Goal: Task Accomplishment & Management: Complete application form

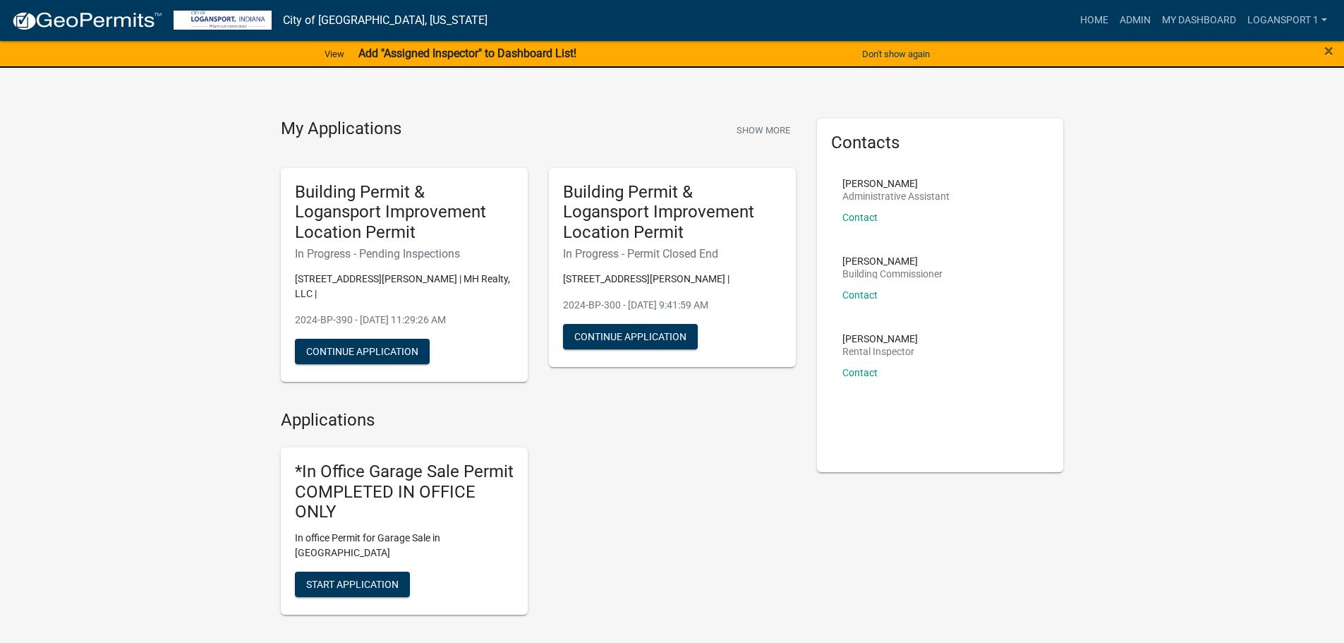
scroll to position [511, 0]
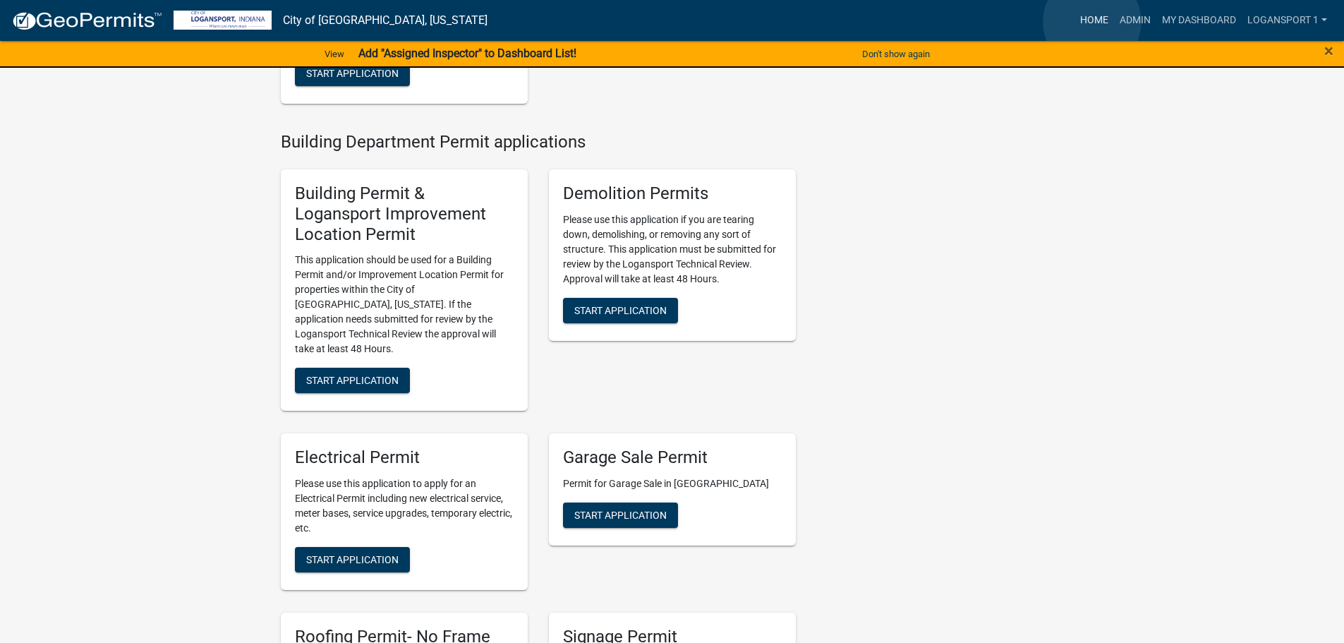
click at [1092, 22] on link "Home" at bounding box center [1094, 20] width 40 height 27
click at [1096, 21] on link "Home" at bounding box center [1094, 20] width 40 height 27
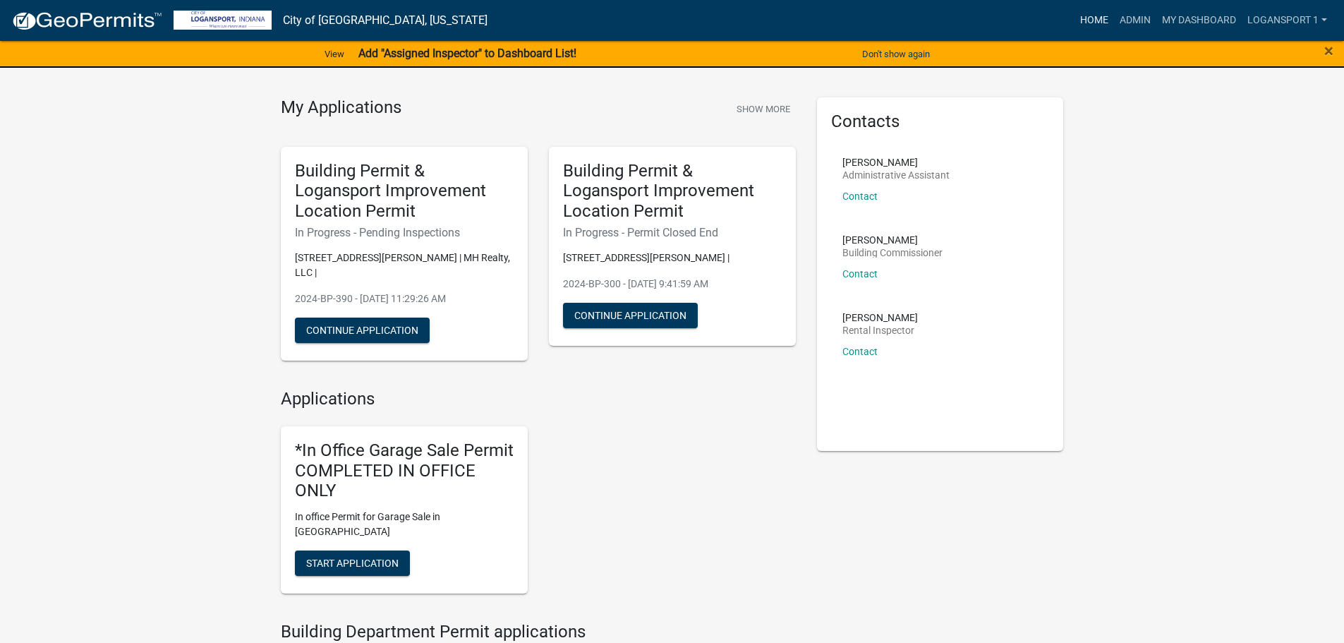
scroll to position [17, 0]
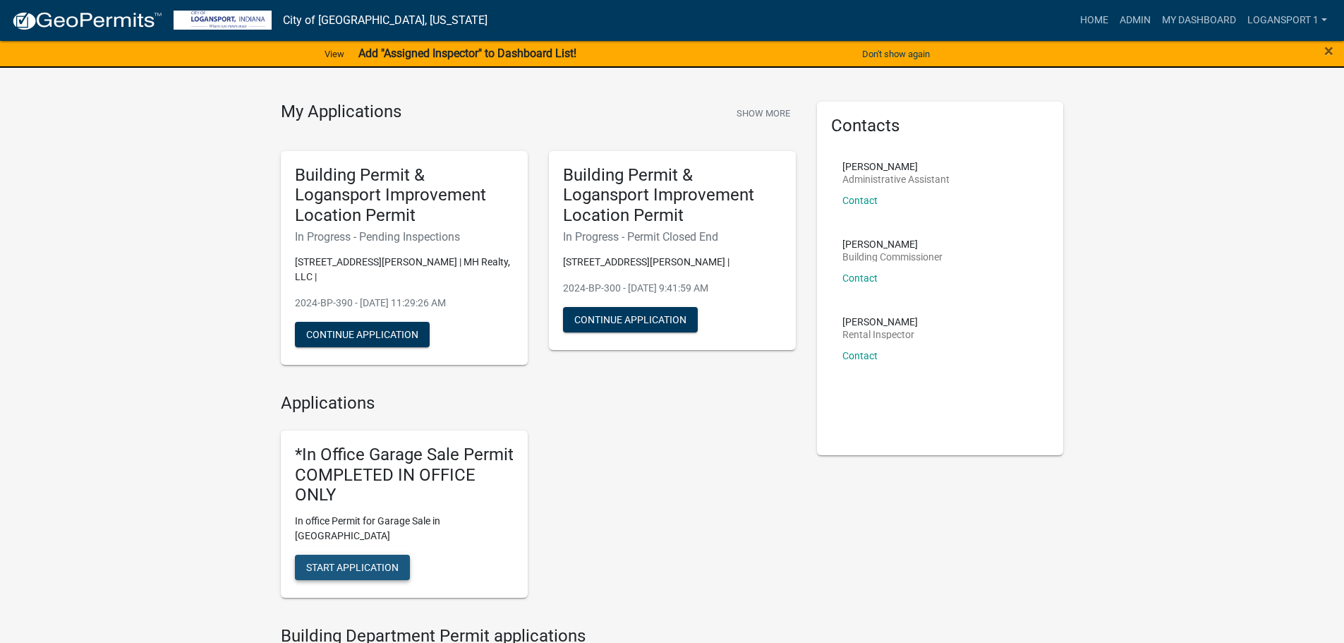
click at [307, 562] on span "Start Application" at bounding box center [352, 567] width 92 height 11
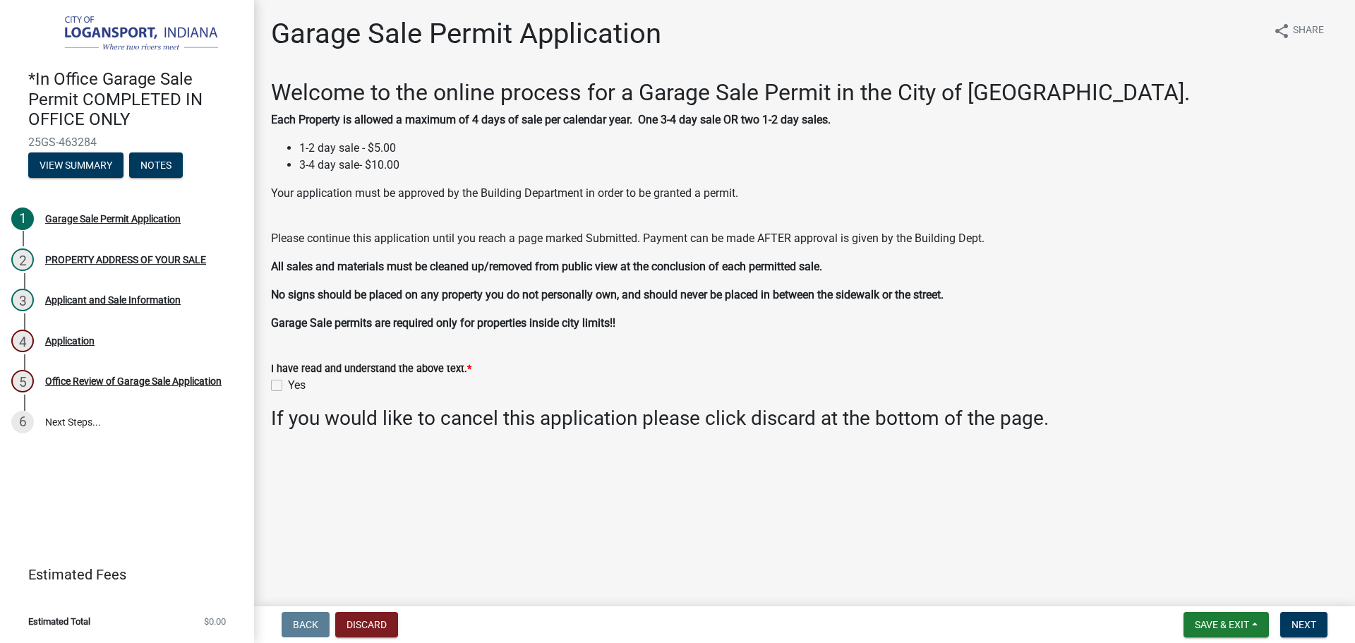
click at [288, 384] on label "Yes" at bounding box center [297, 385] width 18 height 17
click at [288, 384] on input "Yes" at bounding box center [292, 381] width 9 height 9
checkbox input "true"
click at [1310, 625] on span "Next" at bounding box center [1303, 624] width 25 height 11
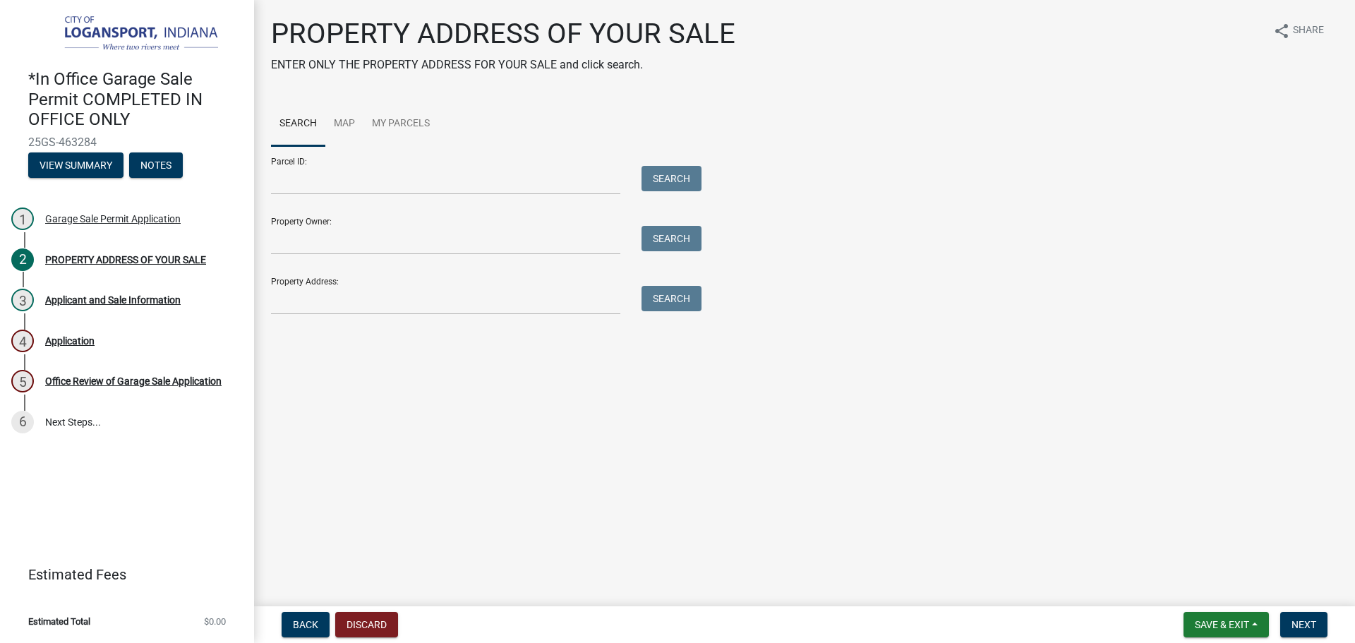
click at [433, 315] on div "PROPERTY ADDRESS OF YOUR SALE ENTER ONLY THE PROPERTY ADDRESS FOR YOUR SALE and…" at bounding box center [804, 172] width 1088 height 310
click at [431, 307] on input "Property Address:" at bounding box center [445, 300] width 349 height 29
type input "4410 Kensing"
click at [662, 296] on button "Search" at bounding box center [671, 298] width 60 height 25
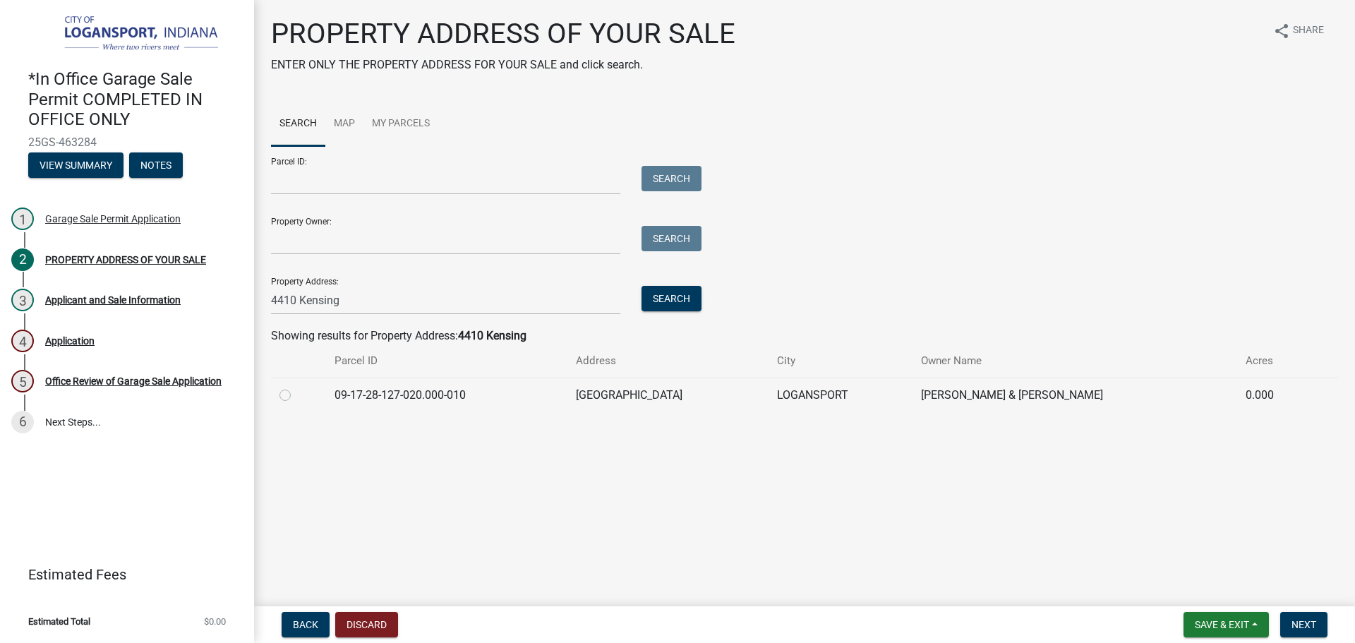
click at [296, 387] on label at bounding box center [296, 387] width 0 height 0
click at [296, 396] on input "radio" at bounding box center [300, 391] width 9 height 9
radio input "true"
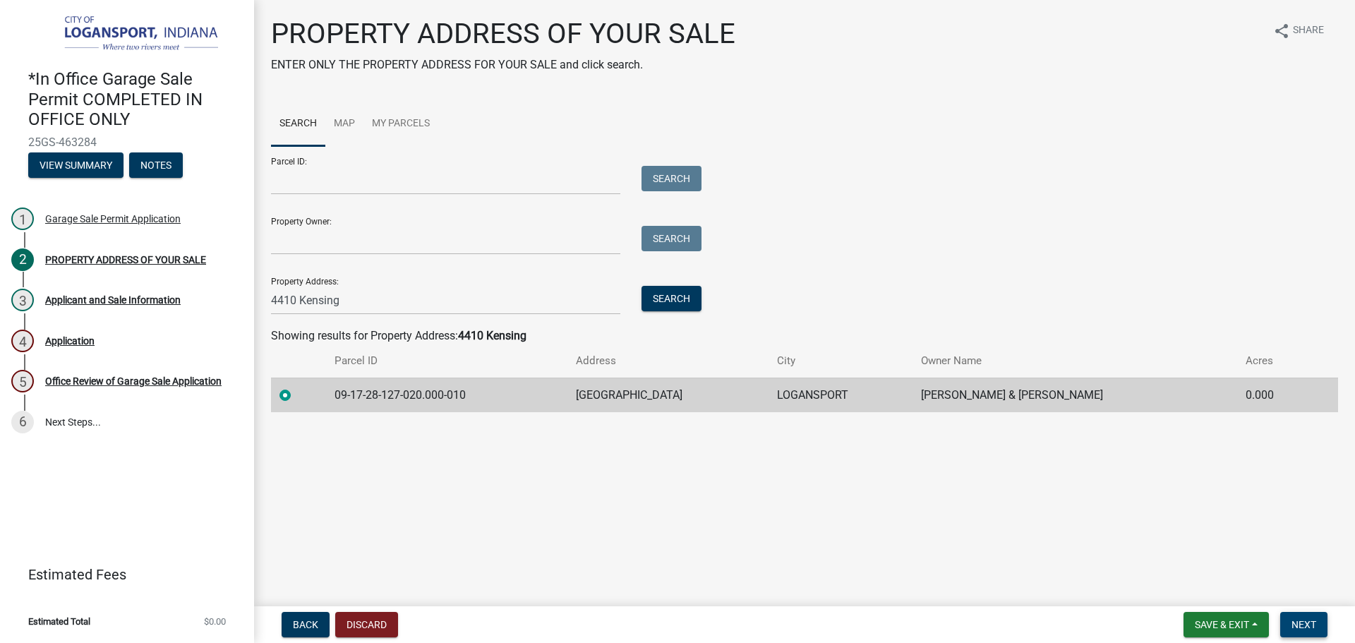
click at [1304, 620] on span "Next" at bounding box center [1303, 624] width 25 height 11
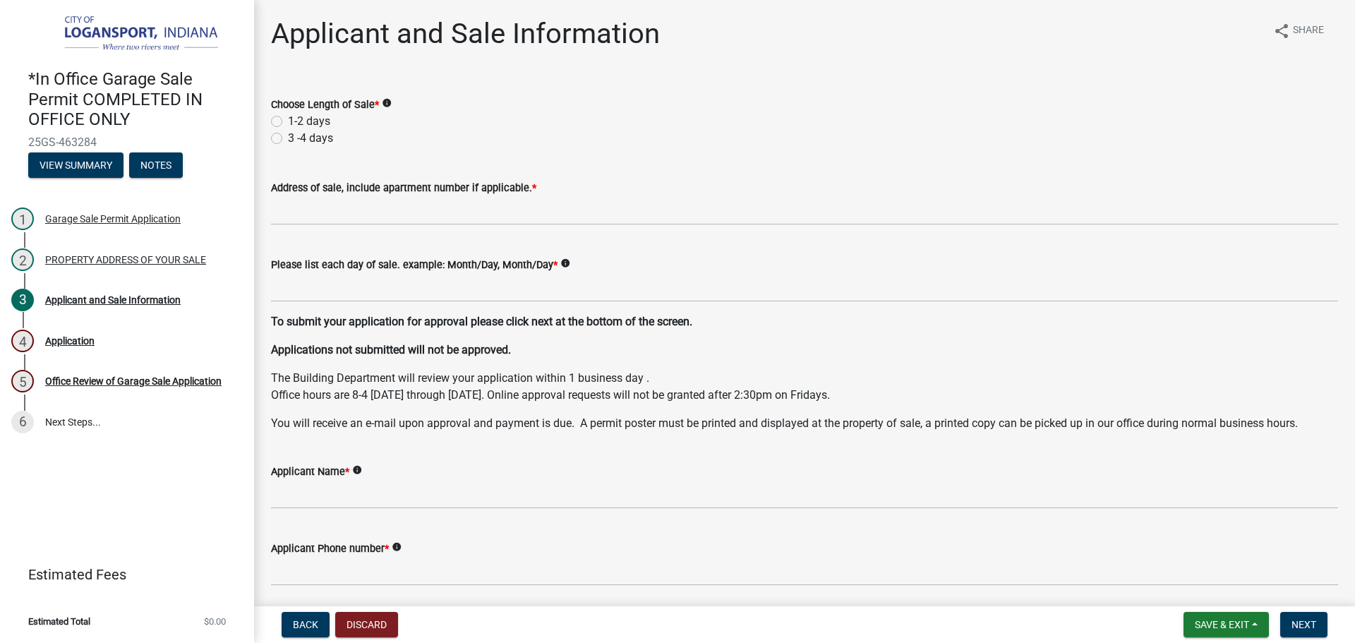
click at [288, 120] on label "1-2 days" at bounding box center [309, 121] width 42 height 17
click at [288, 120] on input "1-2 days" at bounding box center [292, 117] width 9 height 9
radio input "true"
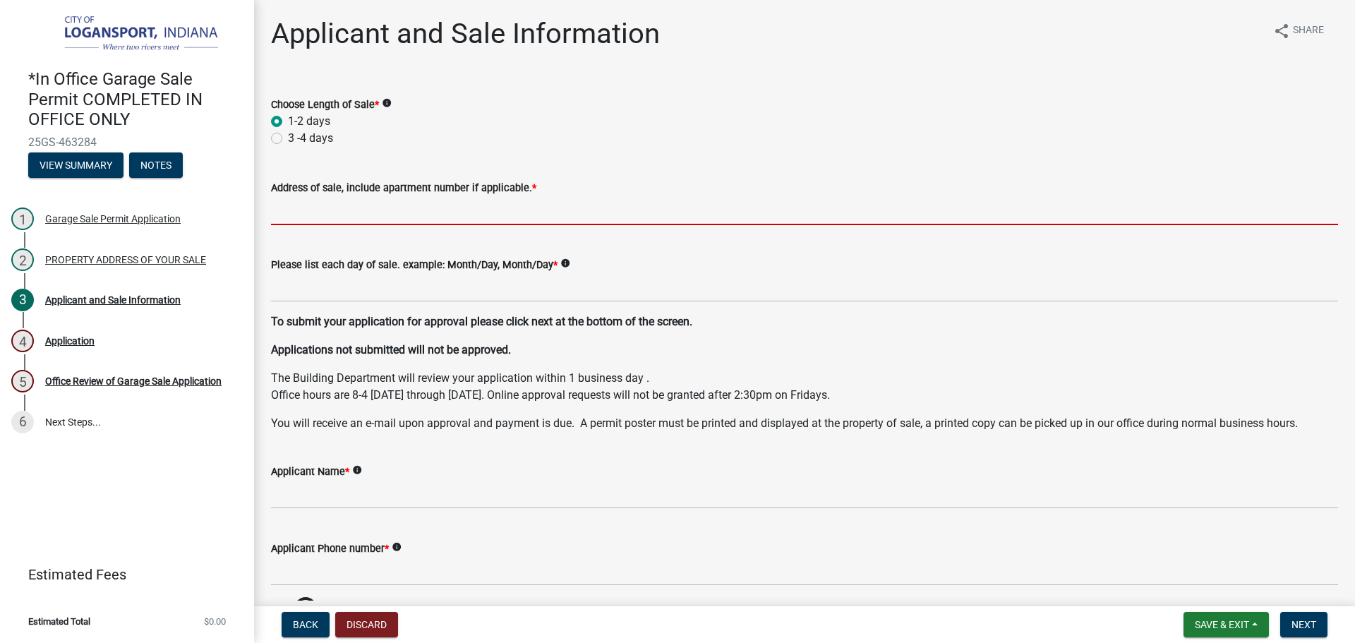
click at [337, 214] on input "Address of sale, include apartment number if applicable. *" at bounding box center [804, 210] width 1067 height 29
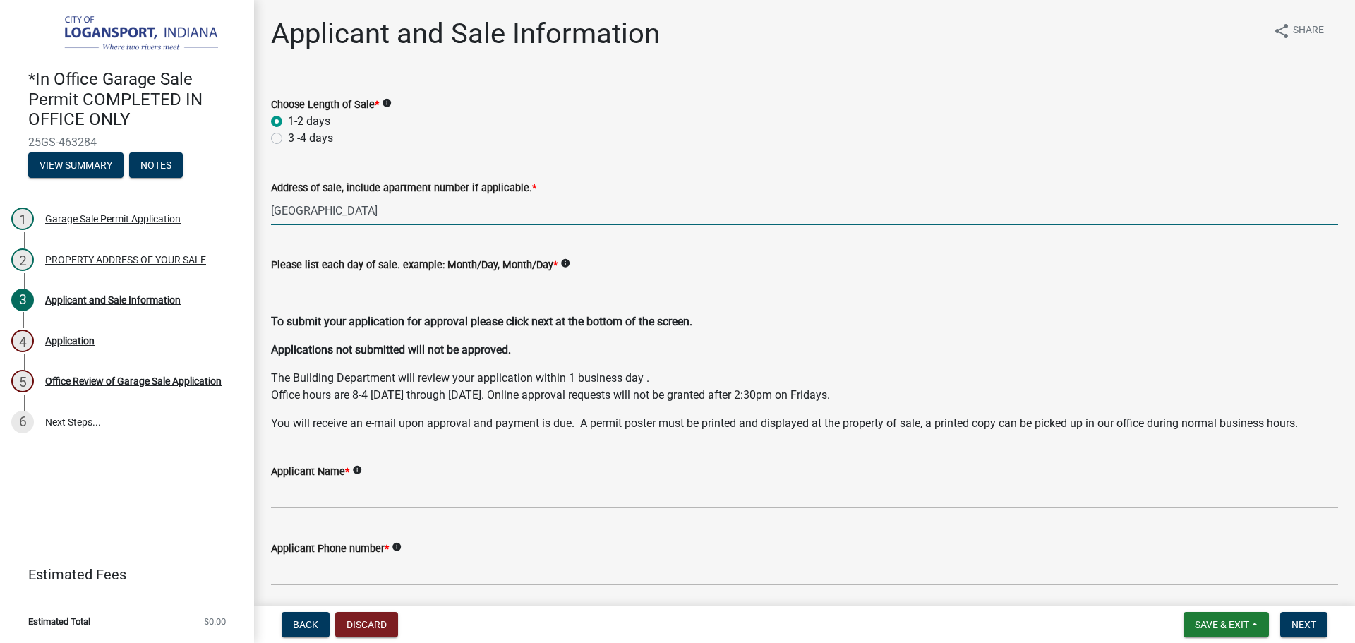
type input "4410 Kensington"
click at [344, 313] on p "To submit your application for approval please click next at the bottom of the …" at bounding box center [804, 321] width 1067 height 17
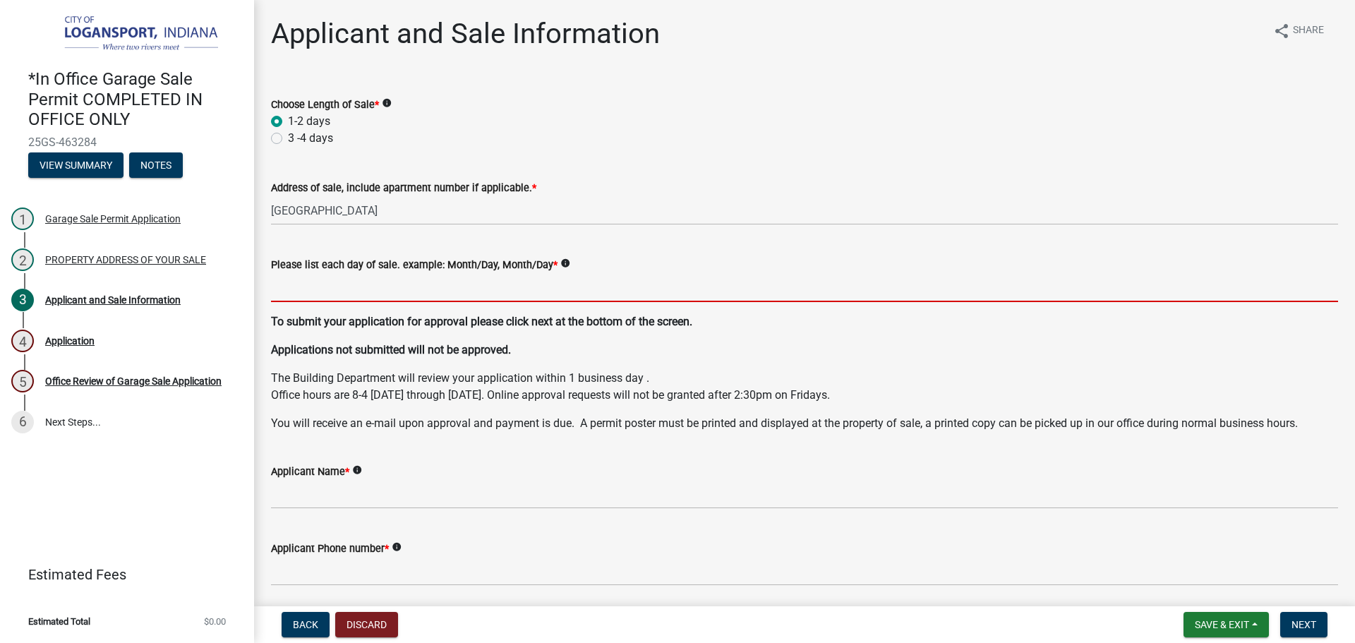
click at [358, 284] on input "Please list each day of sale. example: Month/Day, Month/Day *" at bounding box center [804, 287] width 1067 height 29
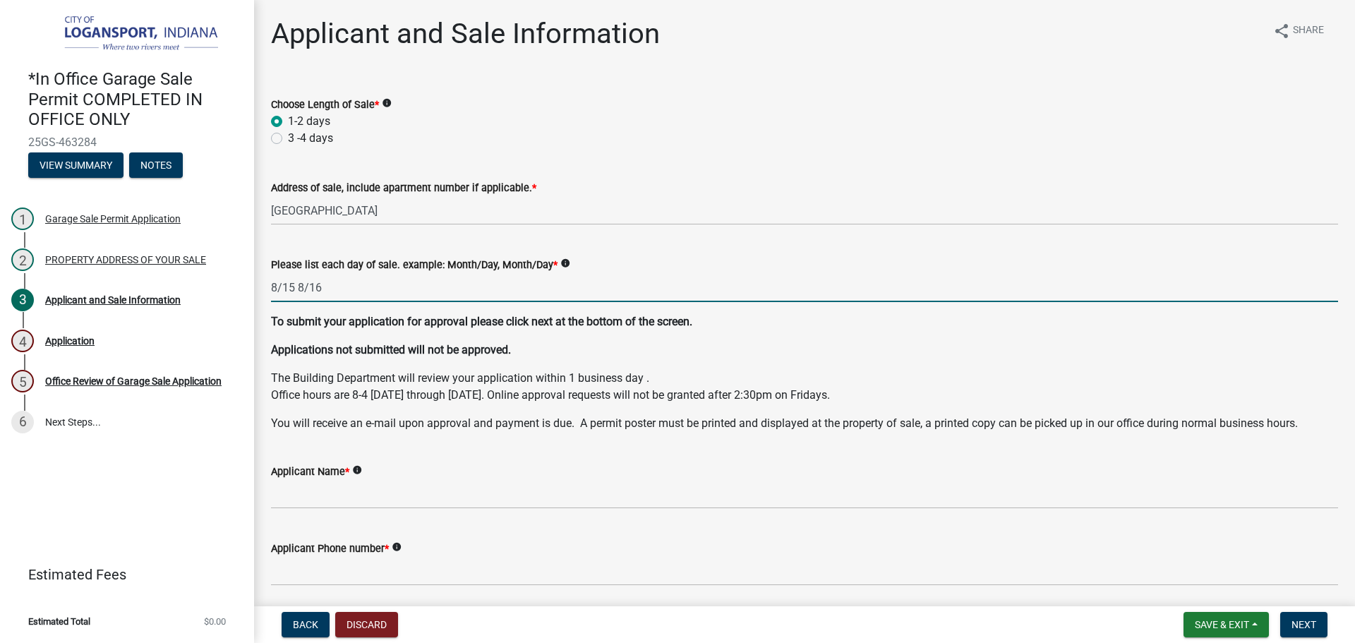
type input "8/15 8/16"
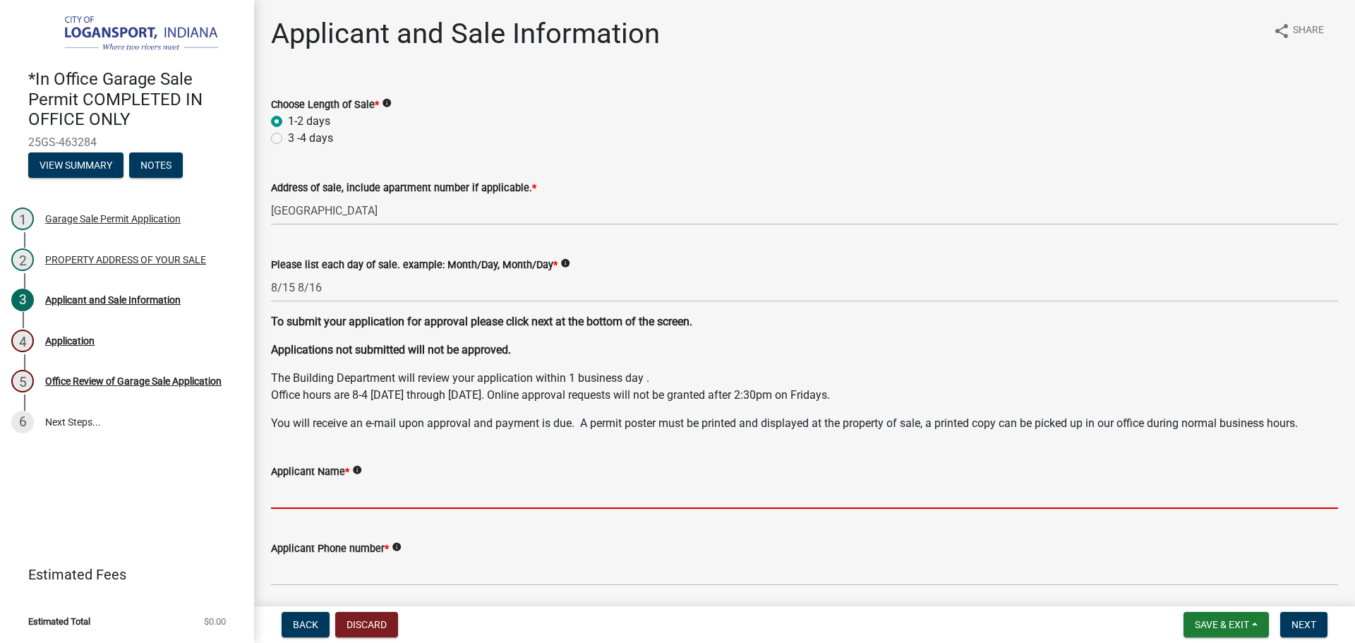
click at [363, 502] on input "Applicant Name *" at bounding box center [804, 494] width 1067 height 29
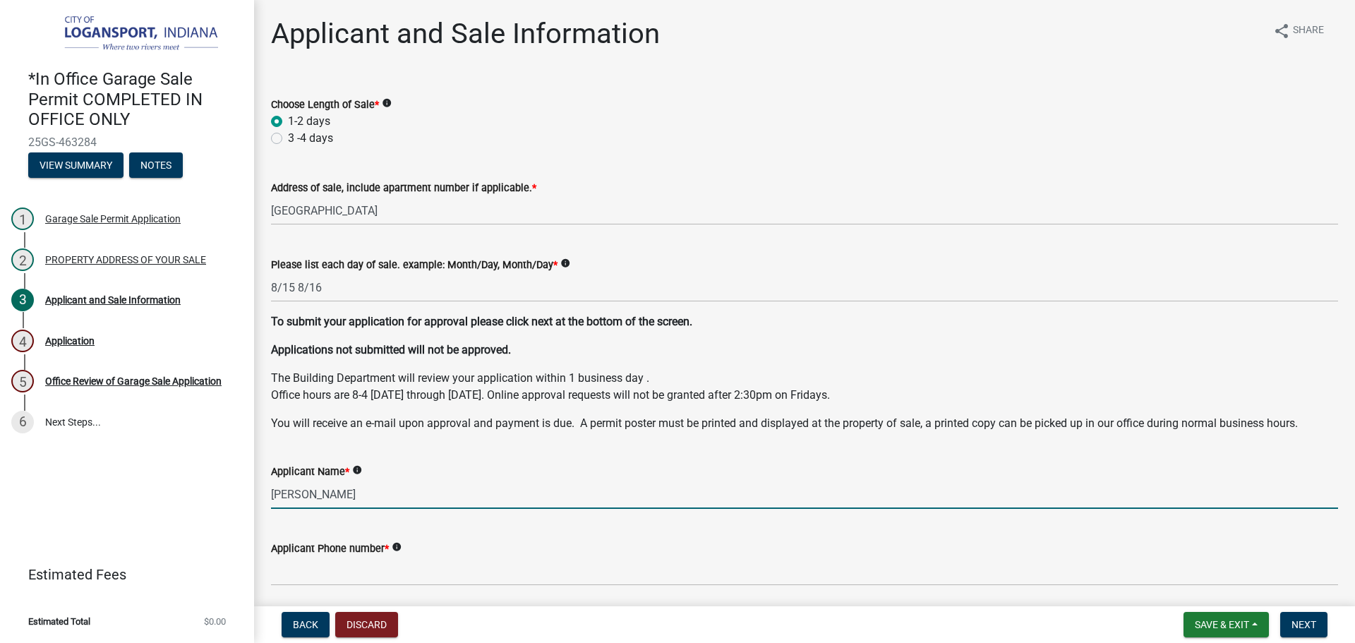
type input "dianna johns"
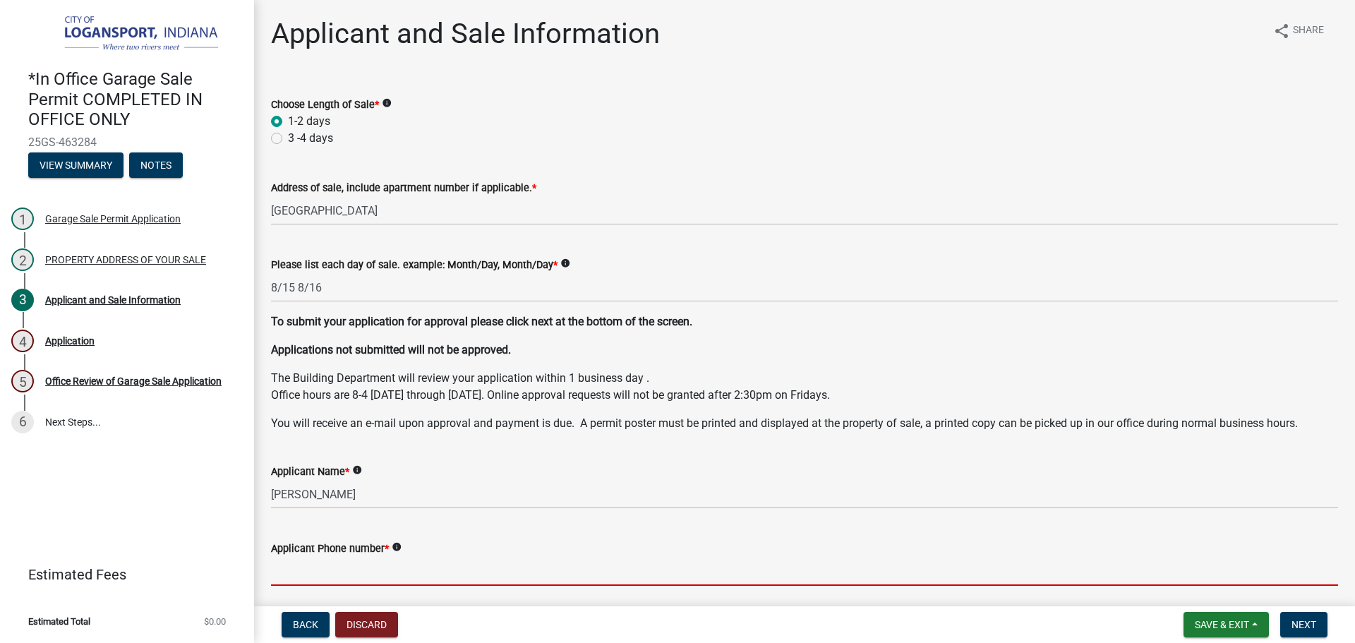
click at [560, 564] on input "Applicant Phone number *" at bounding box center [804, 571] width 1067 height 29
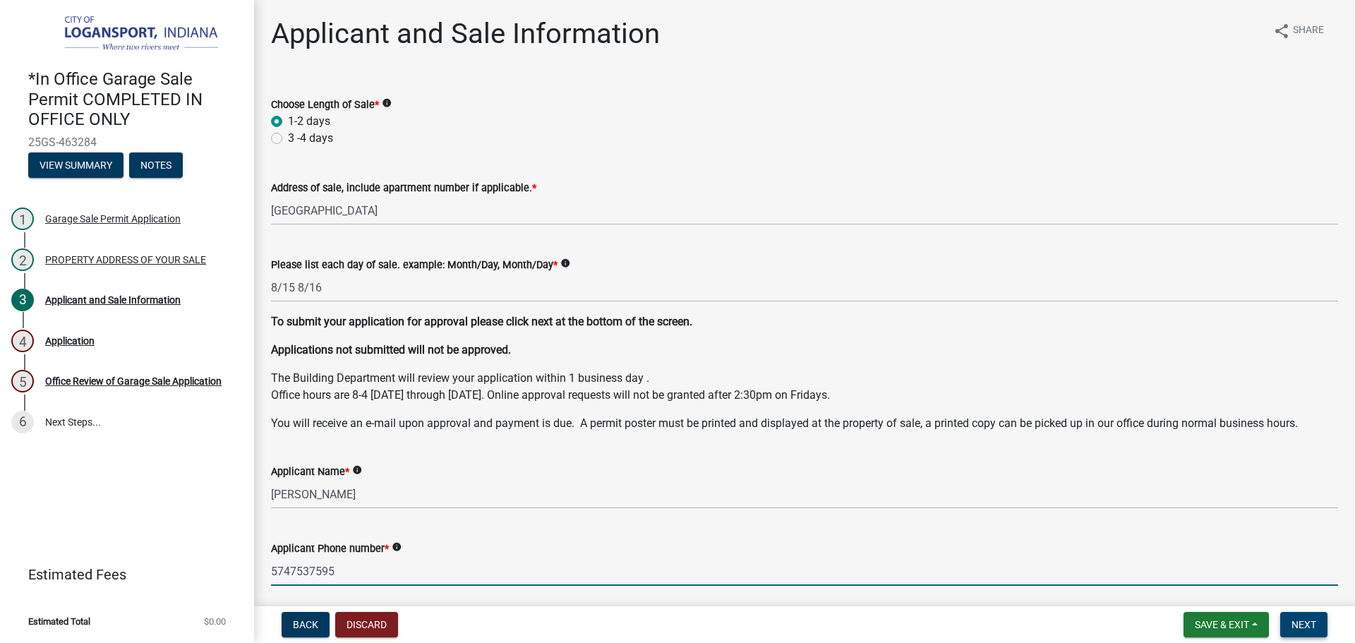
type input "5747537595"
click at [1299, 622] on span "Next" at bounding box center [1303, 624] width 25 height 11
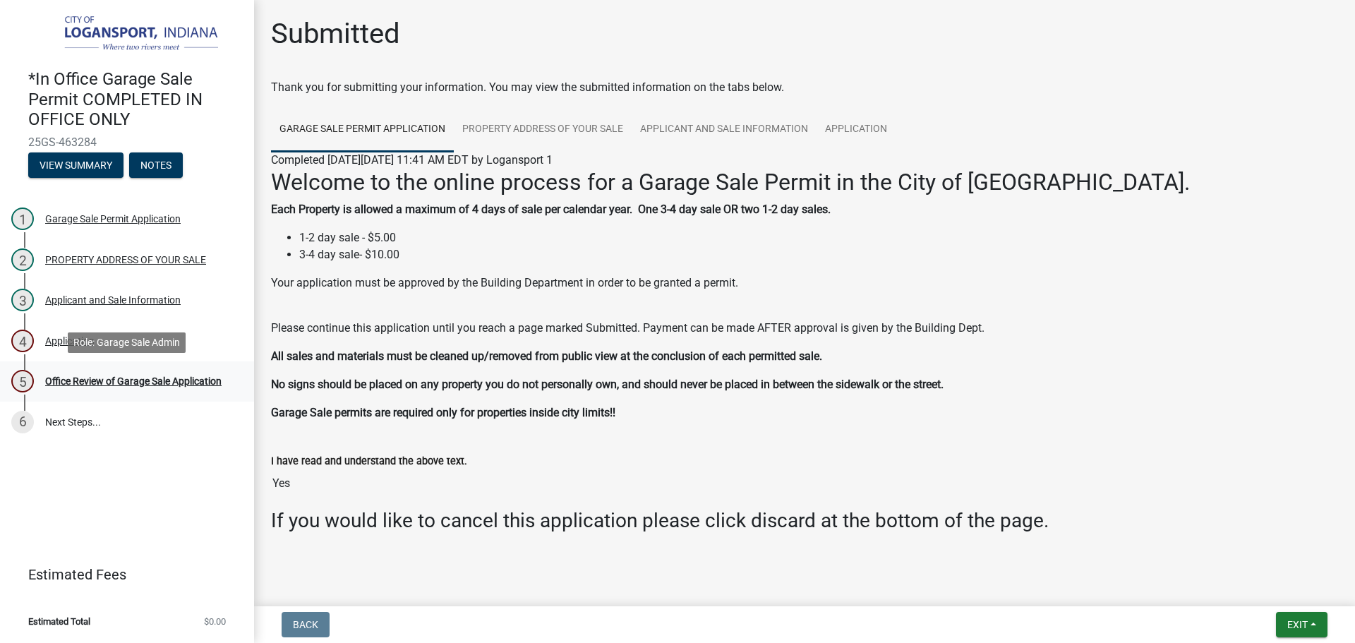
click at [85, 368] on link "5 Office Review of Garage Sale Application" at bounding box center [127, 381] width 254 height 41
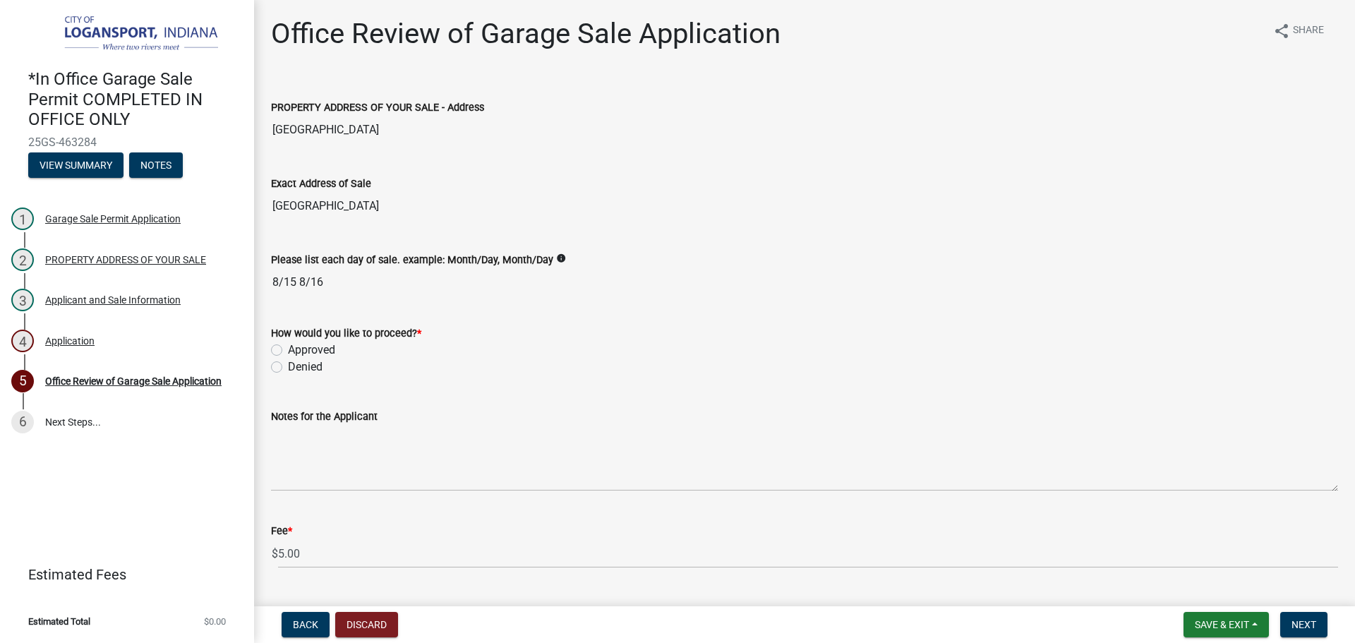
click at [288, 347] on label "Approved" at bounding box center [311, 349] width 47 height 17
click at [288, 347] on input "Approved" at bounding box center [292, 345] width 9 height 9
radio input "true"
click at [1316, 624] on span "Next" at bounding box center [1303, 624] width 25 height 11
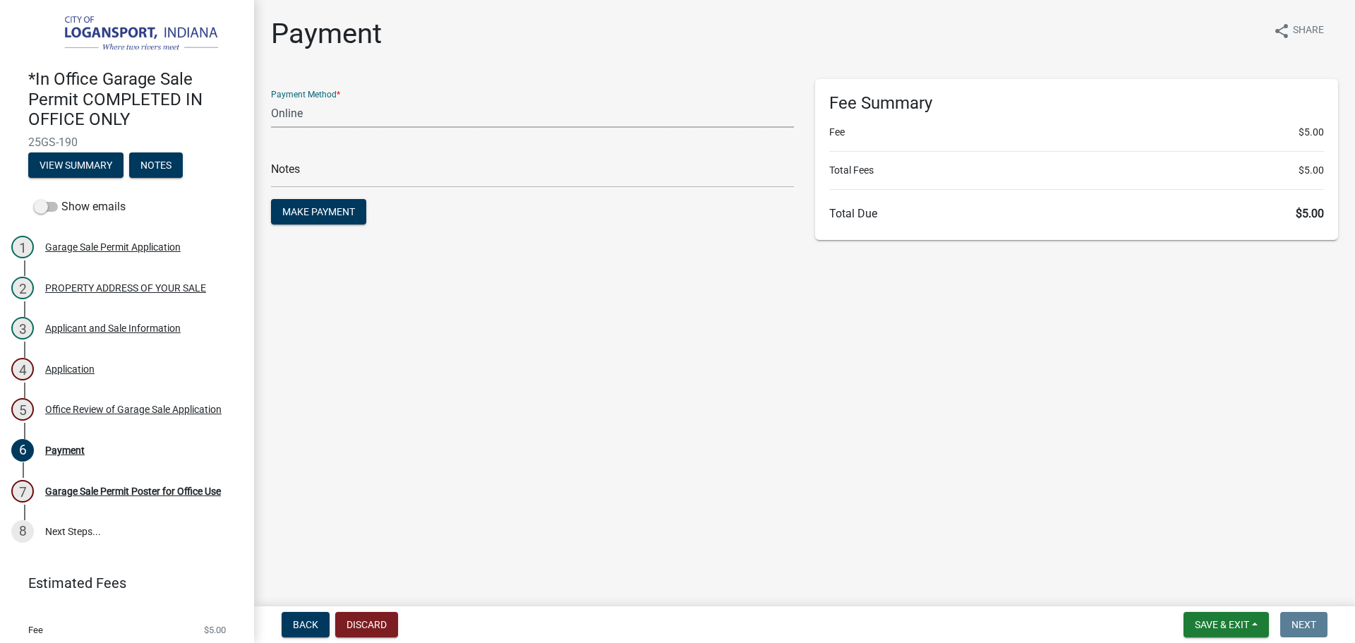
click at [358, 111] on select "Credit Card POS Check Cash Online" at bounding box center [532, 113] width 523 height 29
select select "2: 1"
click at [271, 99] on select "Credit Card POS Check Cash Online" at bounding box center [532, 113] width 523 height 29
click at [356, 173] on input "text" at bounding box center [532, 173] width 523 height 29
type input "117804"
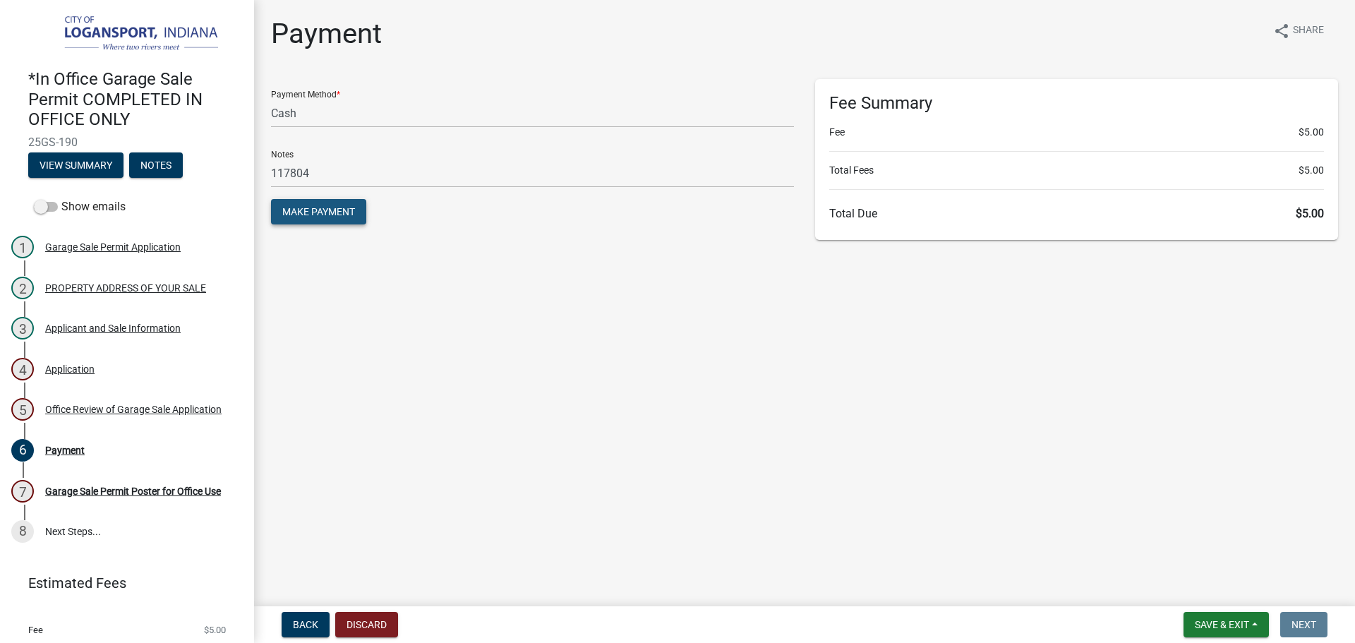
click at [341, 214] on span "Make Payment" at bounding box center [318, 211] width 73 height 11
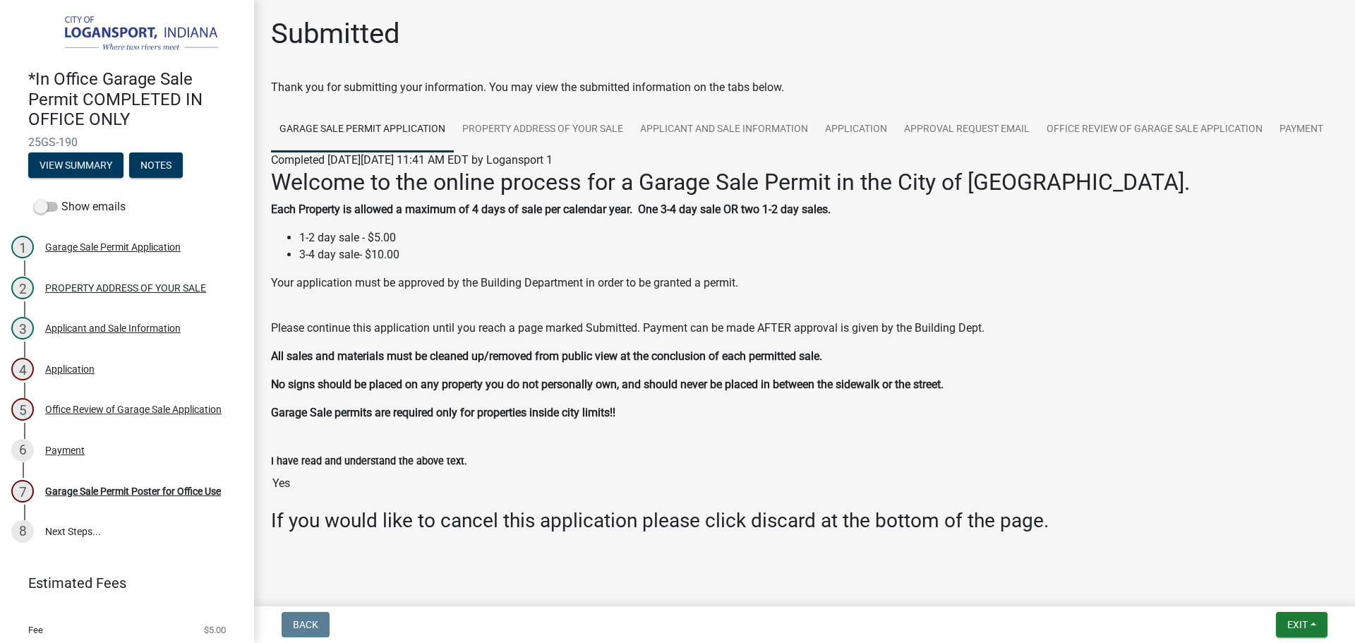
scroll to position [60, 0]
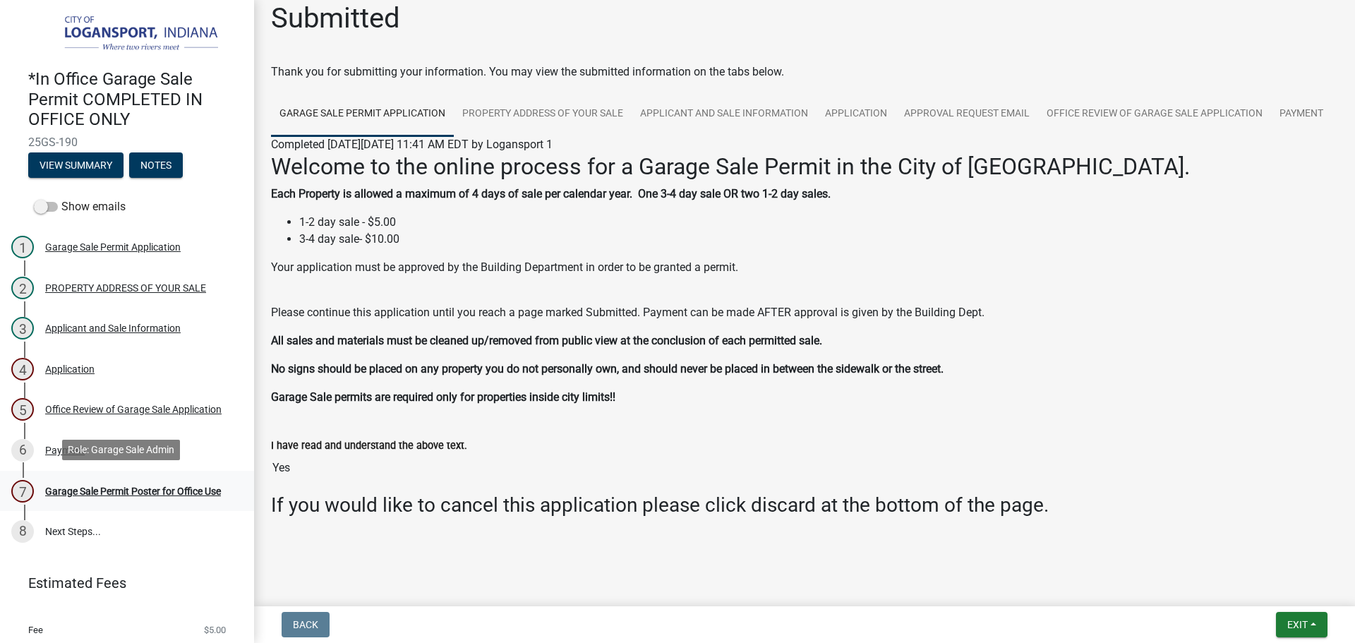
click at [62, 486] on div "Garage Sale Permit Poster for Office Use" at bounding box center [133, 491] width 176 height 10
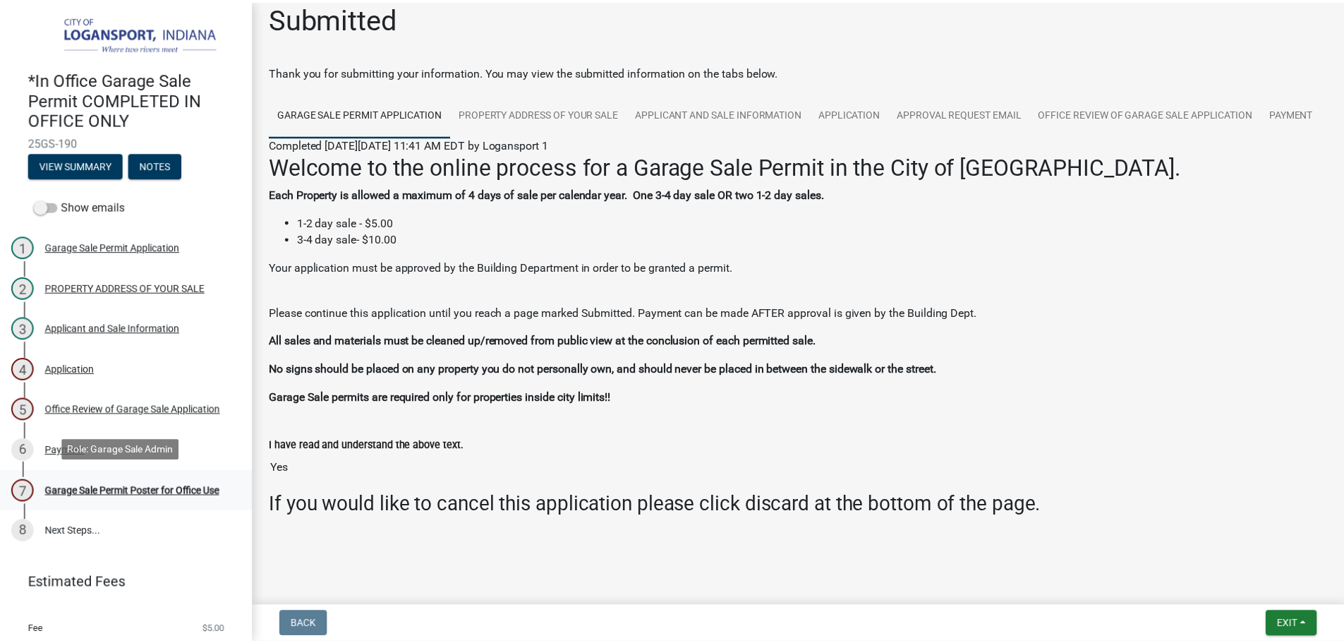
scroll to position [0, 0]
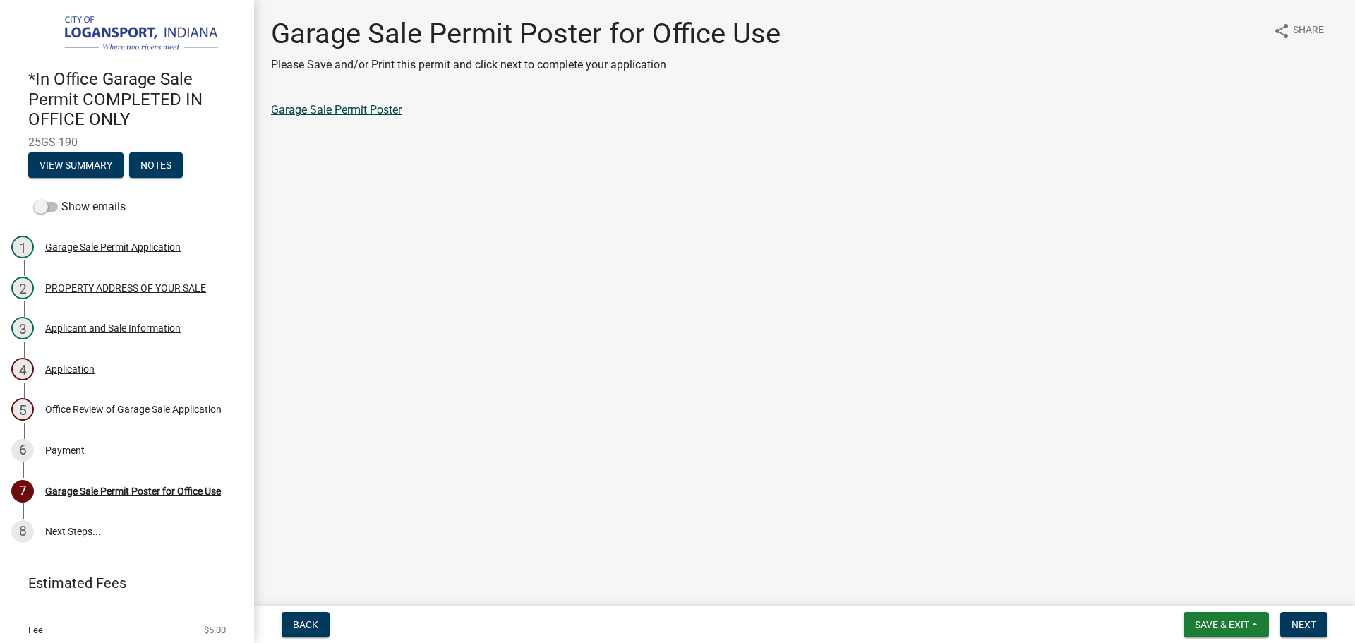
click at [307, 114] on link "Garage Sale Permit Poster" at bounding box center [336, 109] width 131 height 13
click at [1309, 619] on span "Next" at bounding box center [1303, 624] width 25 height 11
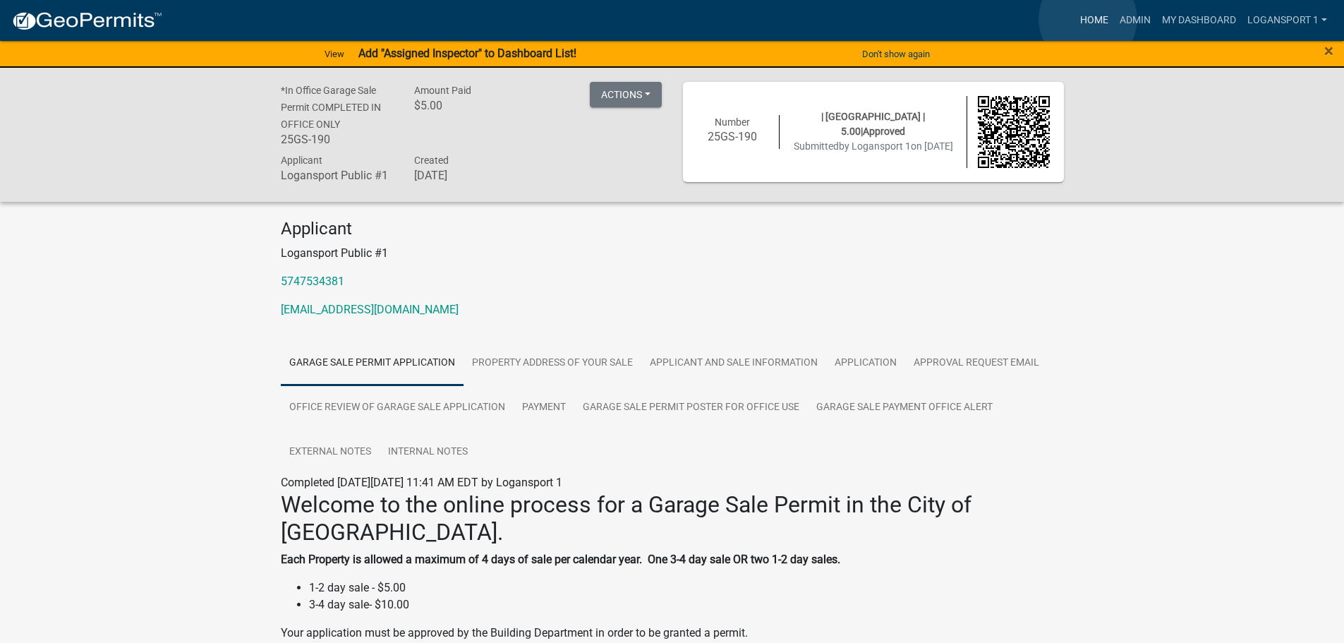
click at [1088, 19] on link "Home" at bounding box center [1094, 20] width 40 height 27
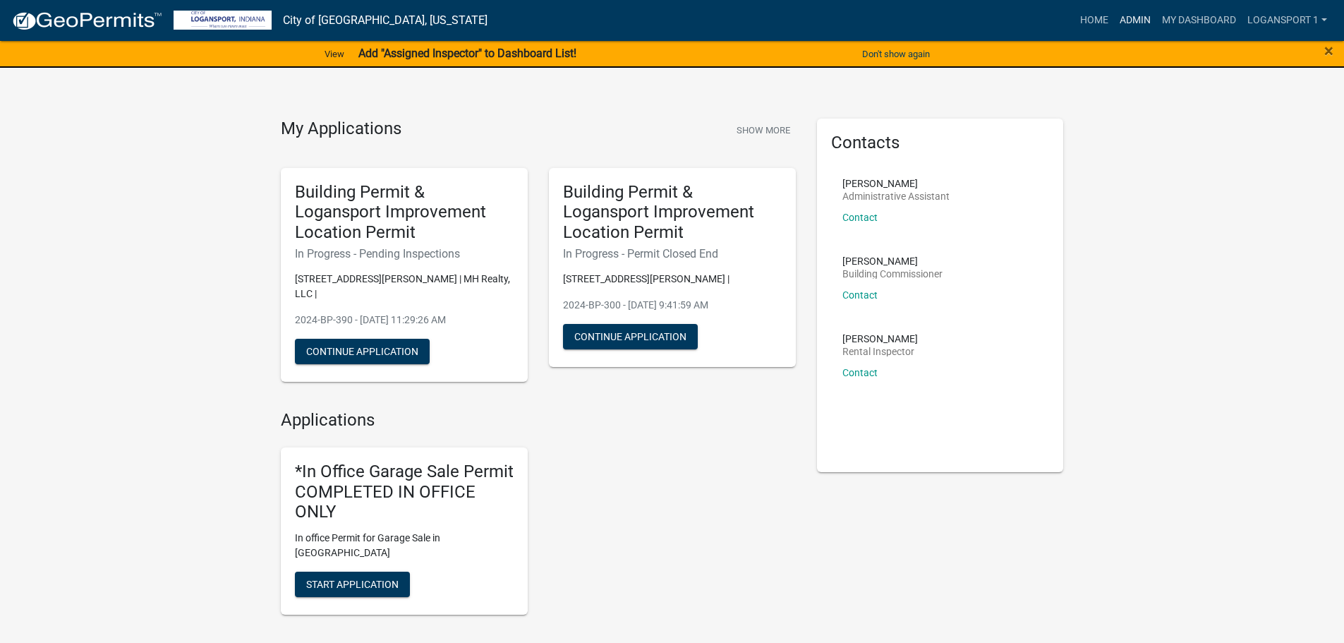
click at [1137, 13] on link "Admin" at bounding box center [1135, 20] width 42 height 27
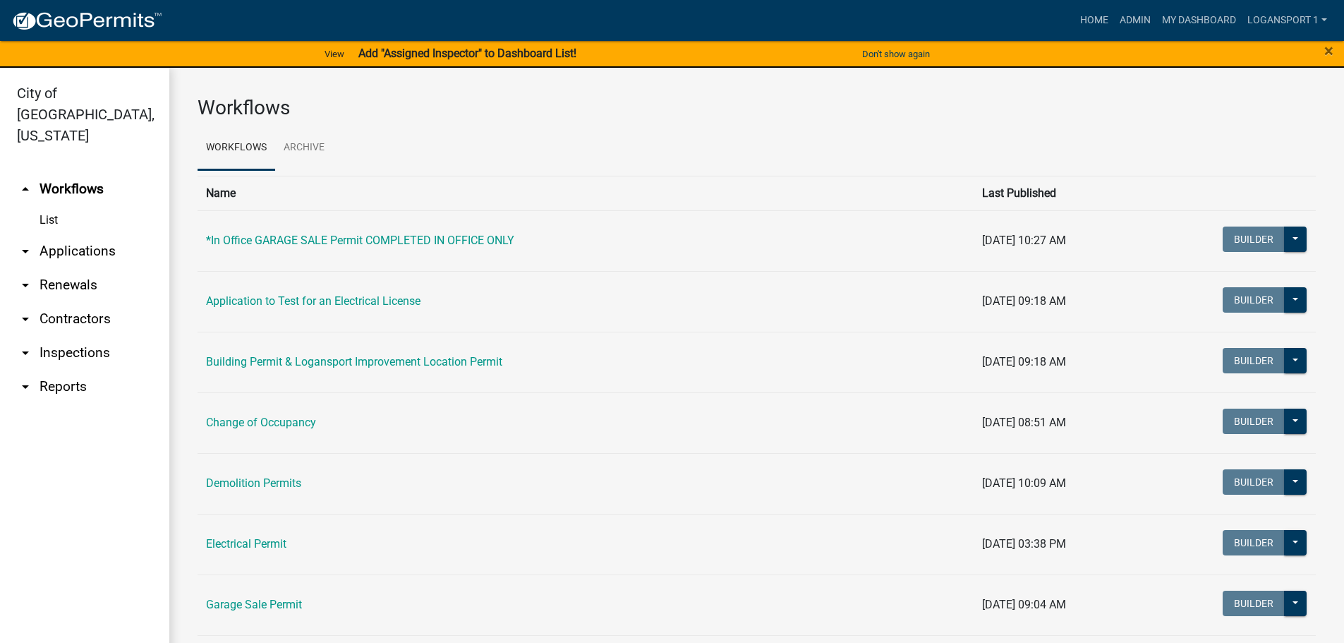
click at [78, 234] on link "arrow_drop_down Applications" at bounding box center [84, 251] width 169 height 34
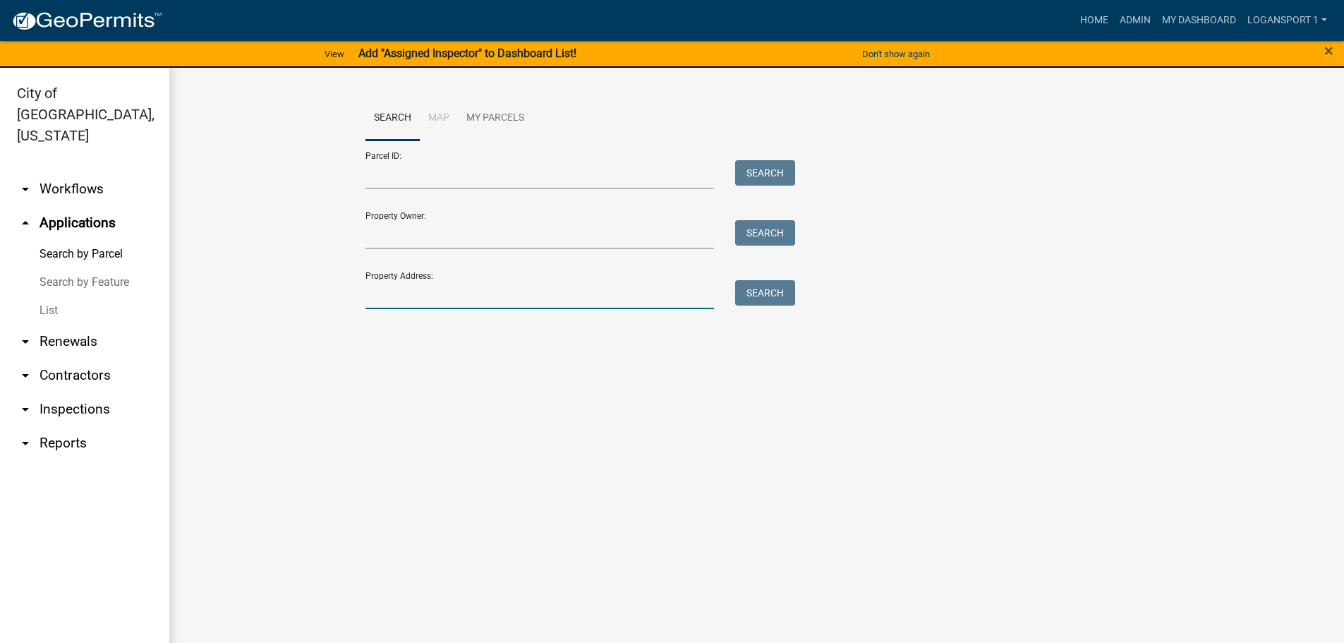
click at [406, 282] on input "Property Address:" at bounding box center [539, 294] width 349 height 29
click at [1343, 642] on html "Internet Explorer does NOT work with GeoPermits. Get a new browser for more sec…" at bounding box center [672, 321] width 1344 height 643
click at [559, 303] on input "Property Address:" at bounding box center [539, 294] width 349 height 29
type input "111 S 5th"
click at [741, 295] on button "Search" at bounding box center [765, 292] width 60 height 25
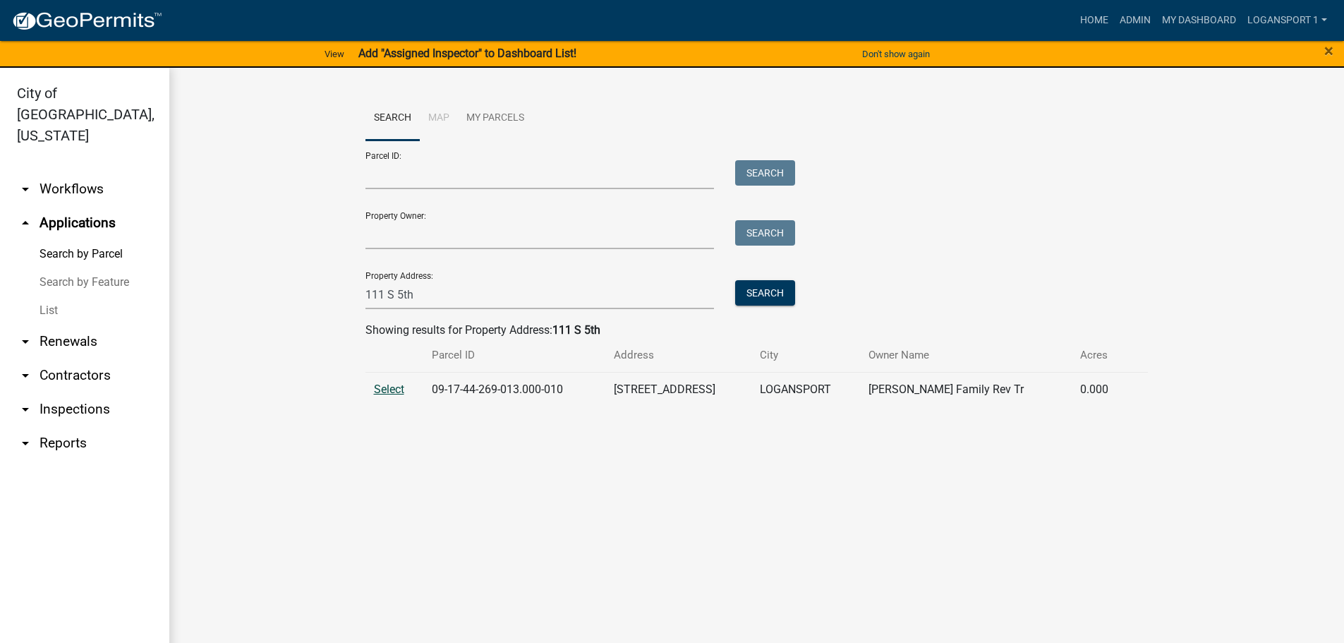
click at [399, 391] on span "Select" at bounding box center [389, 388] width 30 height 13
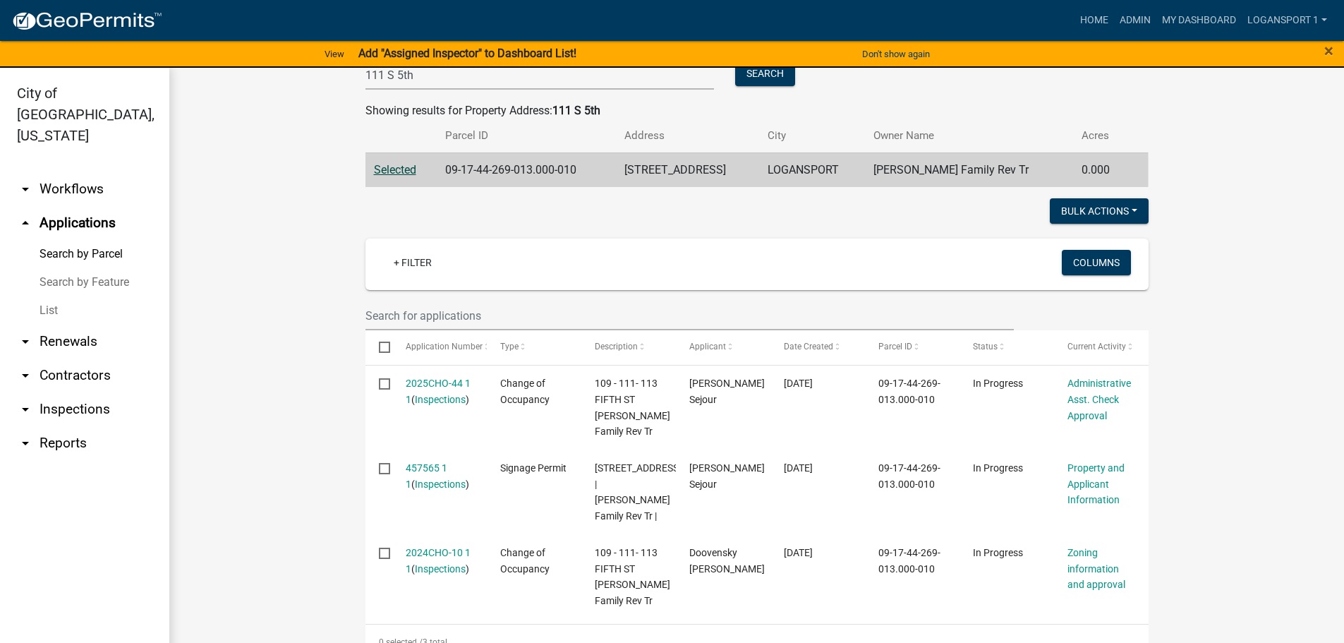
scroll to position [248, 0]
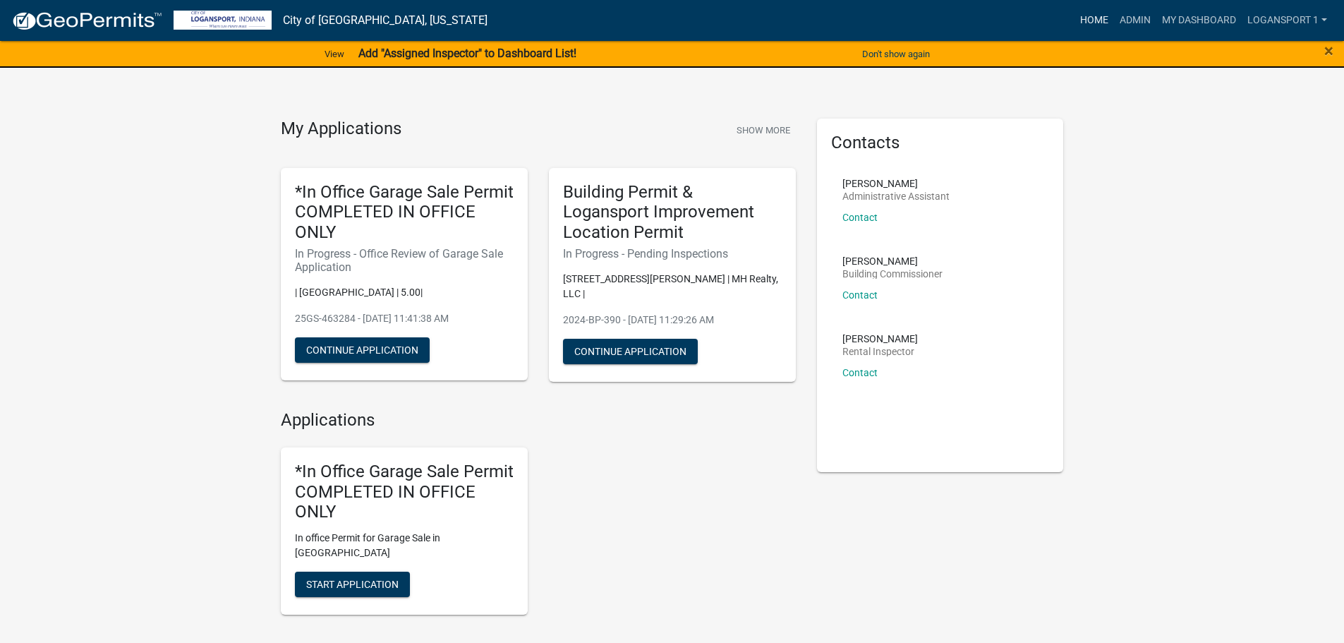
click at [1085, 20] on link "Home" at bounding box center [1094, 20] width 40 height 27
click at [1131, 18] on link "Admin" at bounding box center [1135, 20] width 42 height 27
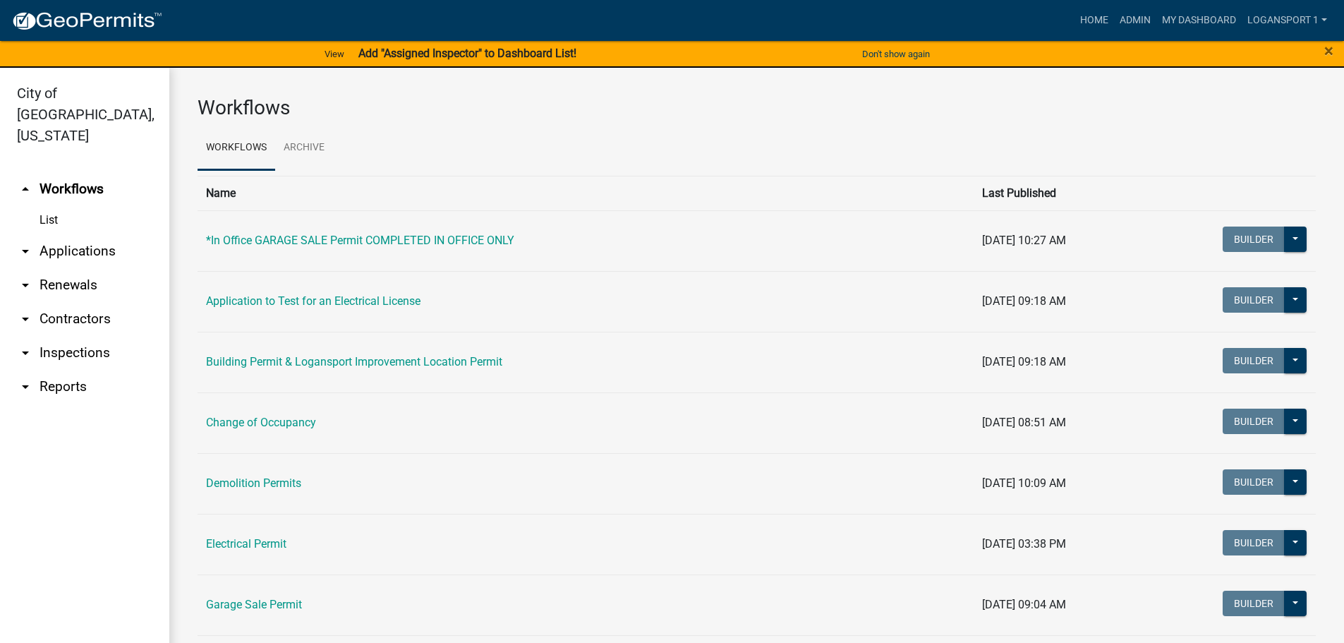
click at [56, 302] on link "arrow_drop_down Contractors" at bounding box center [84, 319] width 169 height 34
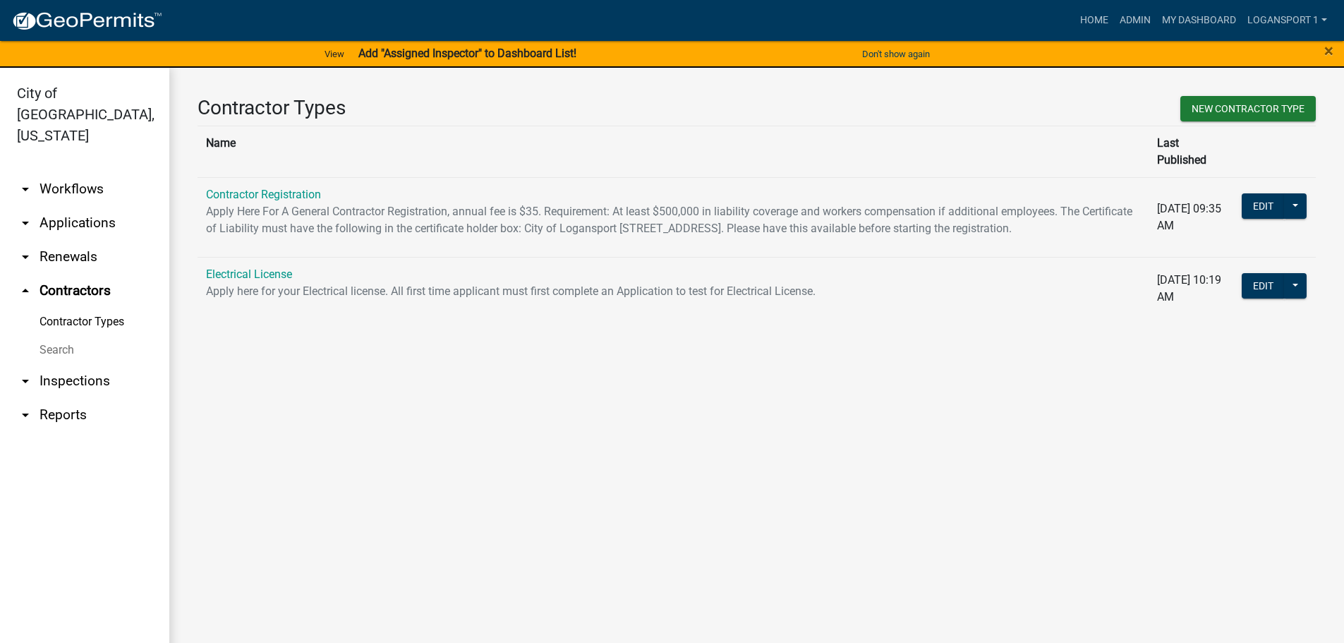
click at [74, 206] on link "arrow_drop_down Applications" at bounding box center [84, 223] width 169 height 34
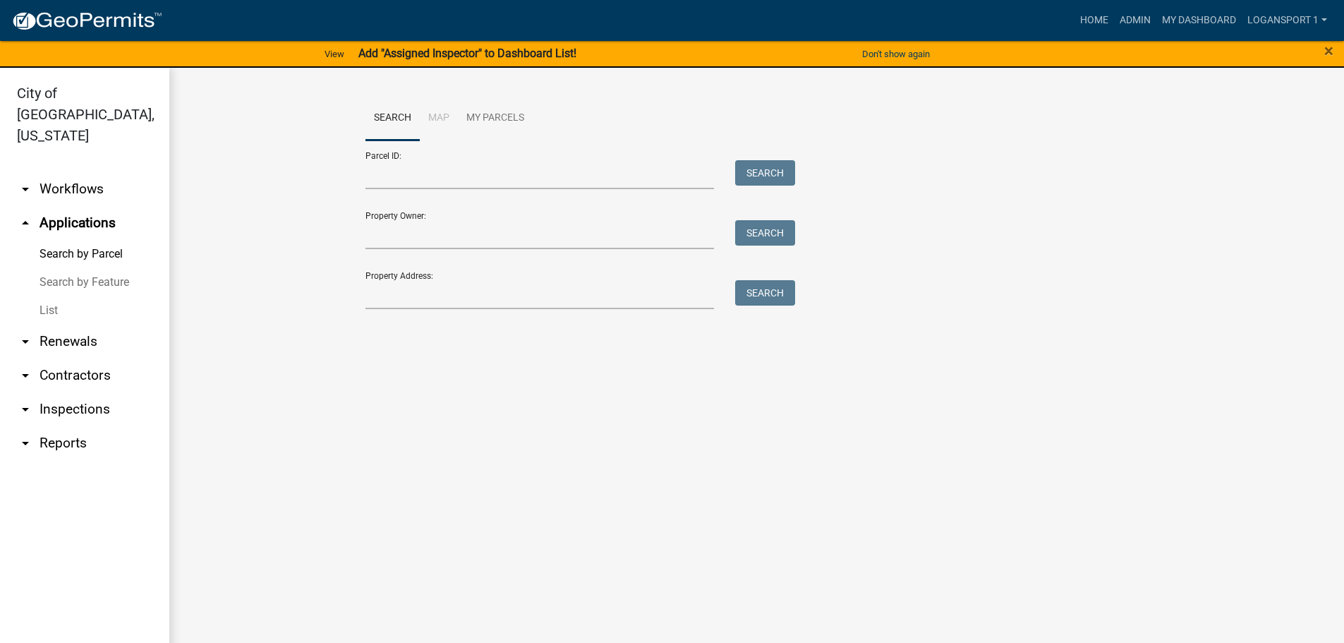
click at [40, 296] on link "List" at bounding box center [84, 310] width 169 height 28
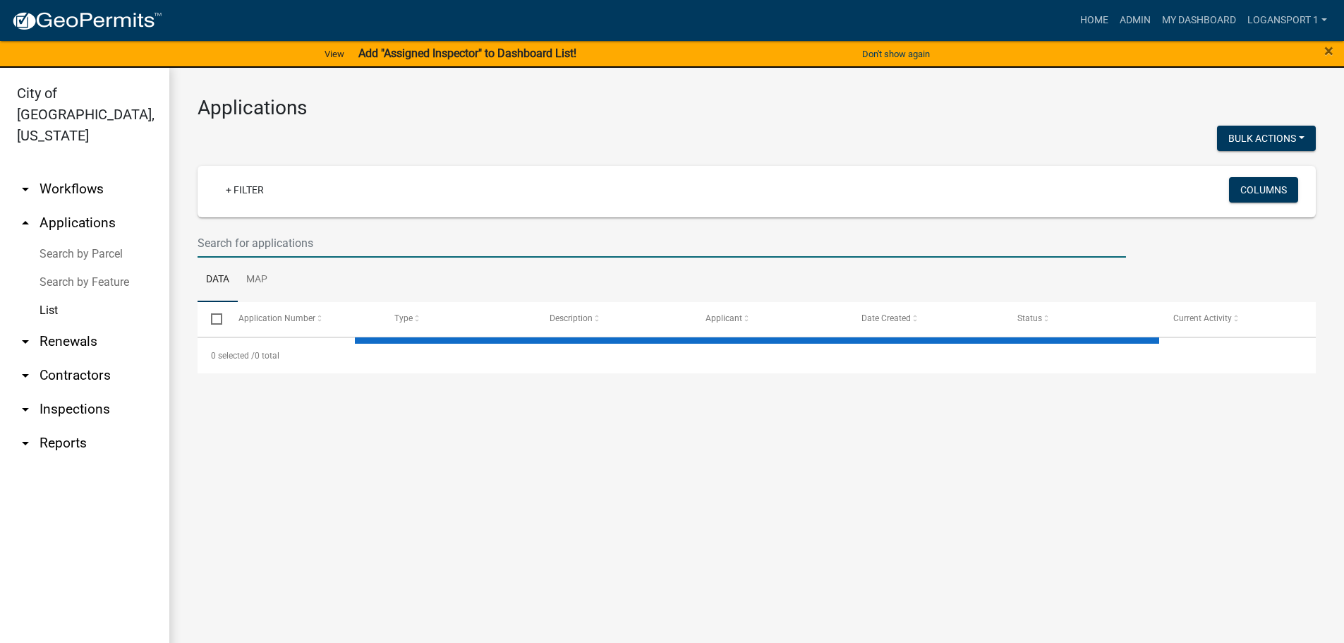
click at [313, 235] on input "text" at bounding box center [662, 243] width 928 height 29
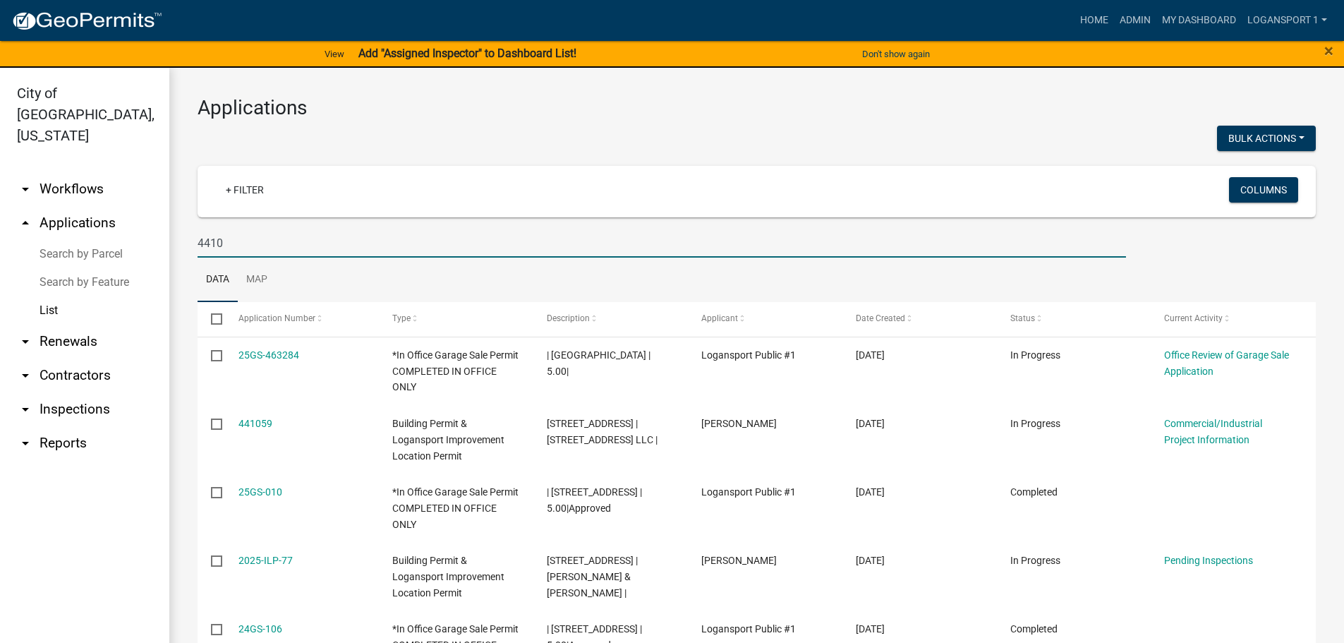
type input "4410"
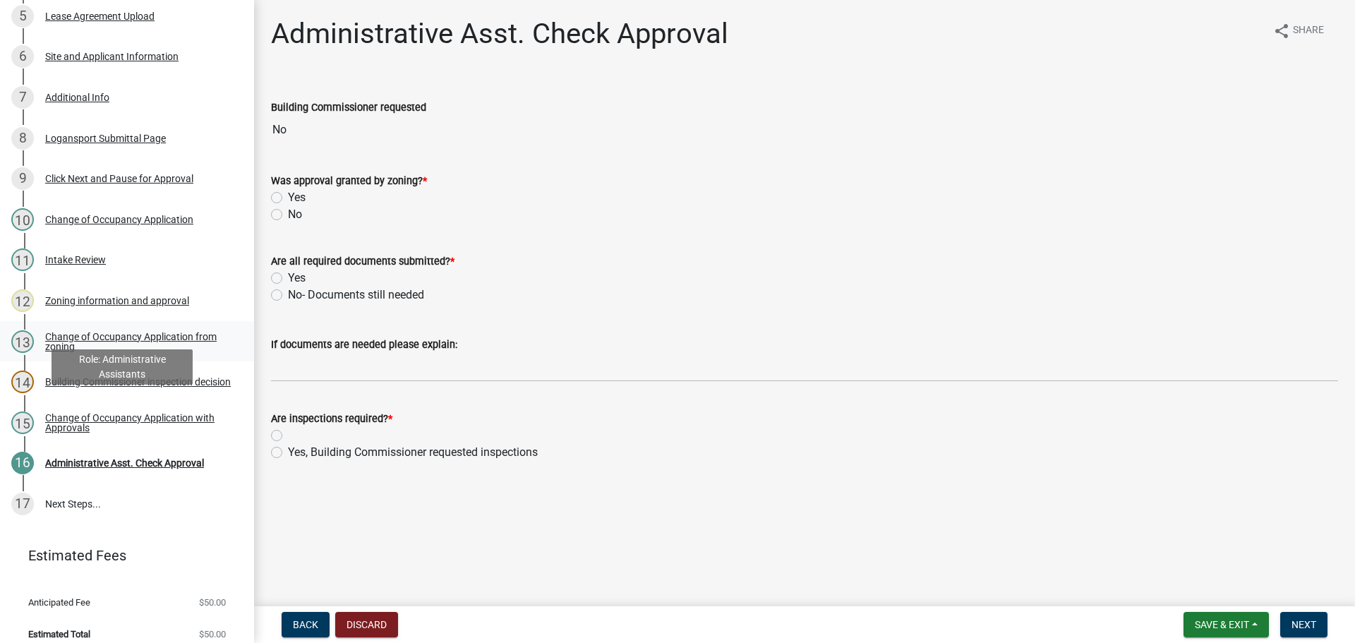
scroll to position [363, 0]
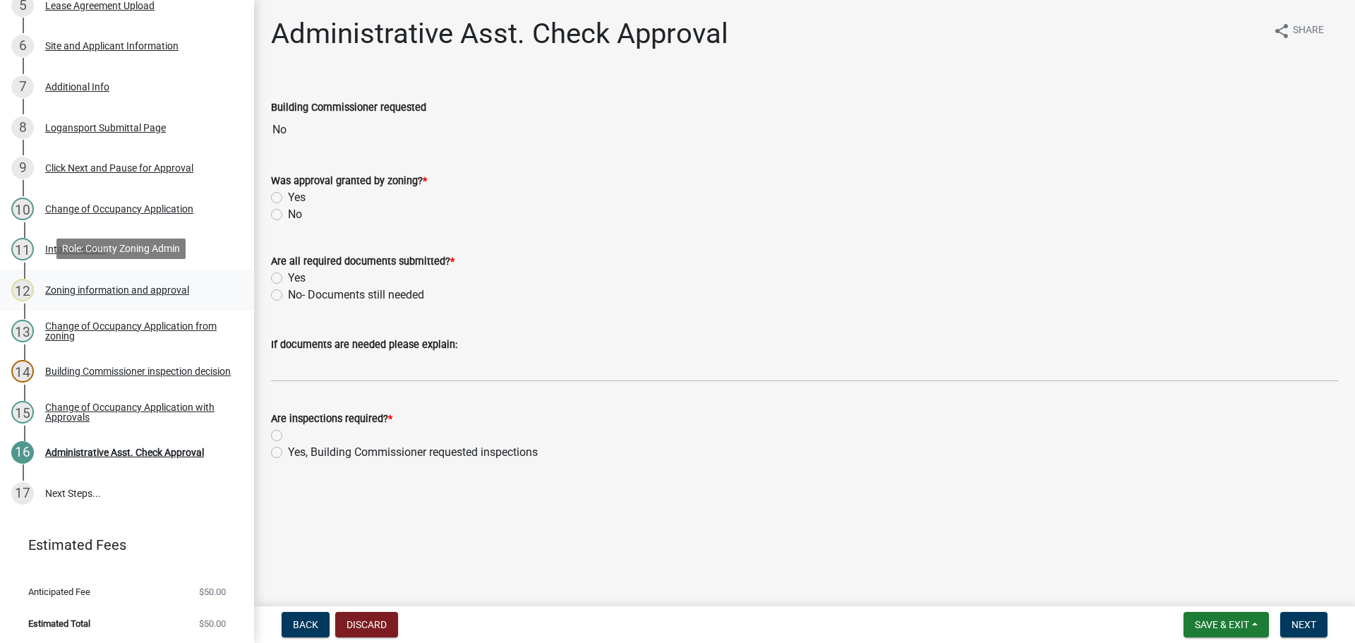
click at [150, 286] on div "Zoning information and approval" at bounding box center [117, 290] width 144 height 10
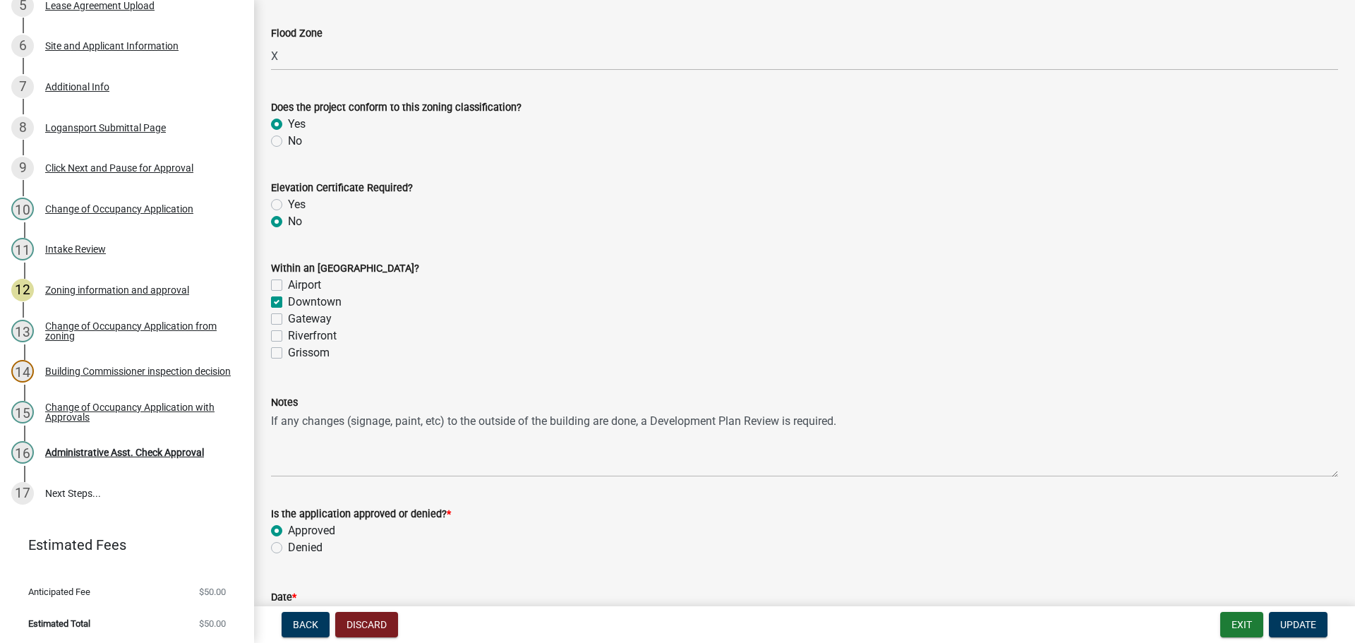
scroll to position [423, 0]
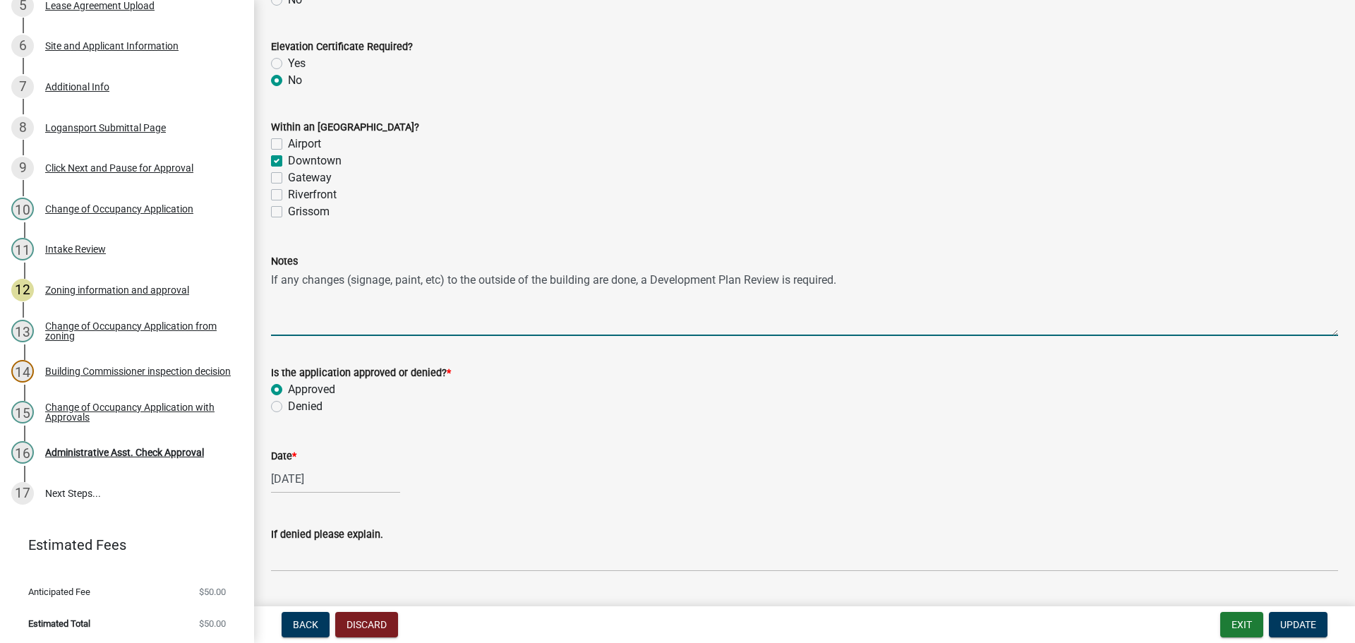
click at [392, 279] on textarea "If any changes (signage, paint, etc) to the outside of the building are done, a…" at bounding box center [804, 302] width 1067 height 66
click at [359, 279] on textarea "If any changes (signage, paint, etc) to the outside of the building are done, a…" at bounding box center [804, 302] width 1067 height 66
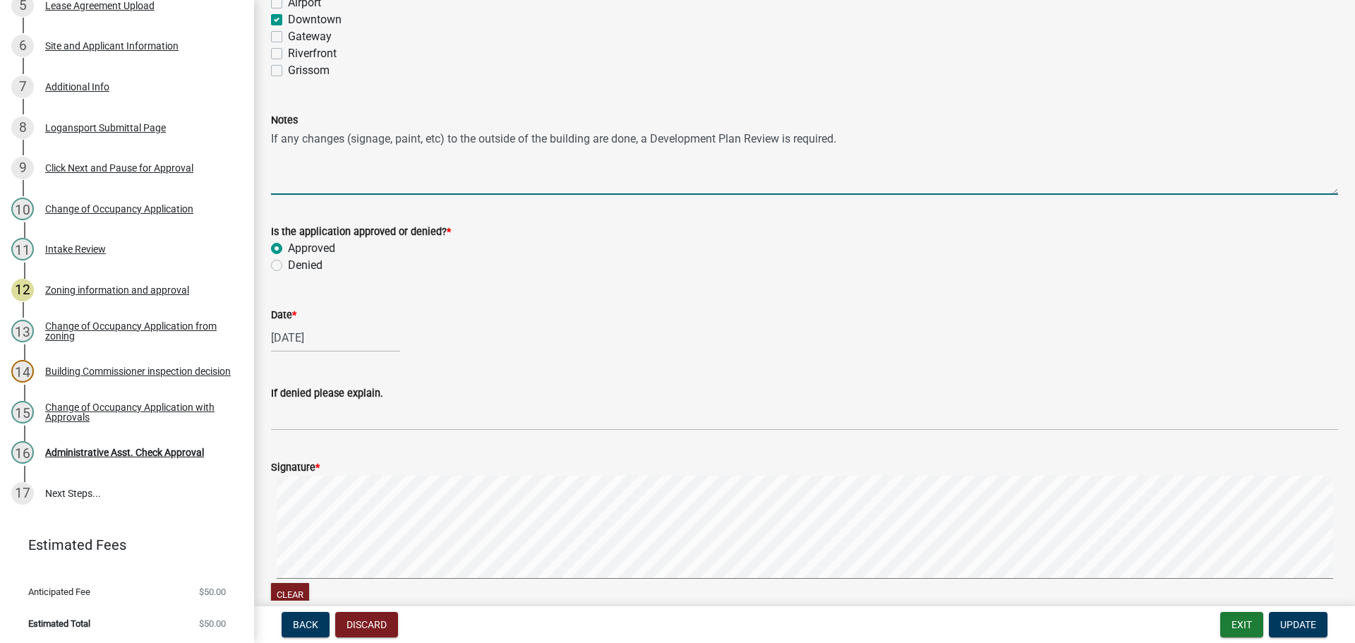
scroll to position [635, 0]
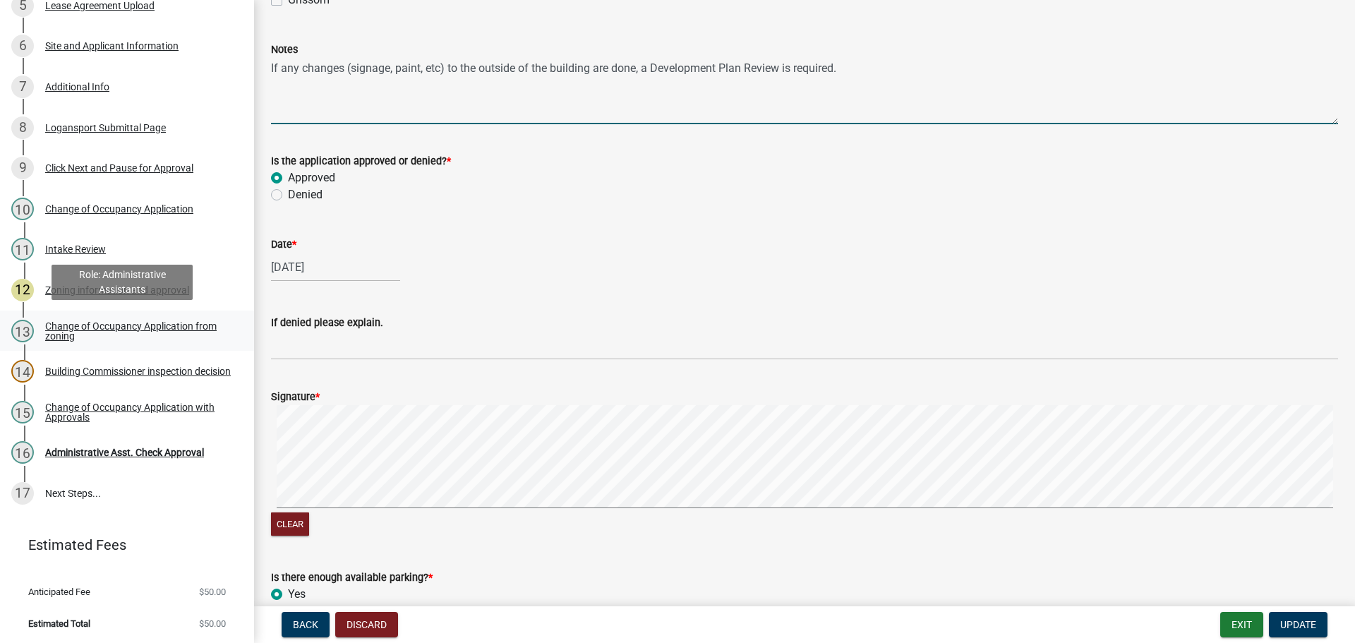
click at [133, 321] on div "Change of Occupancy Application from zoning" at bounding box center [138, 331] width 186 height 20
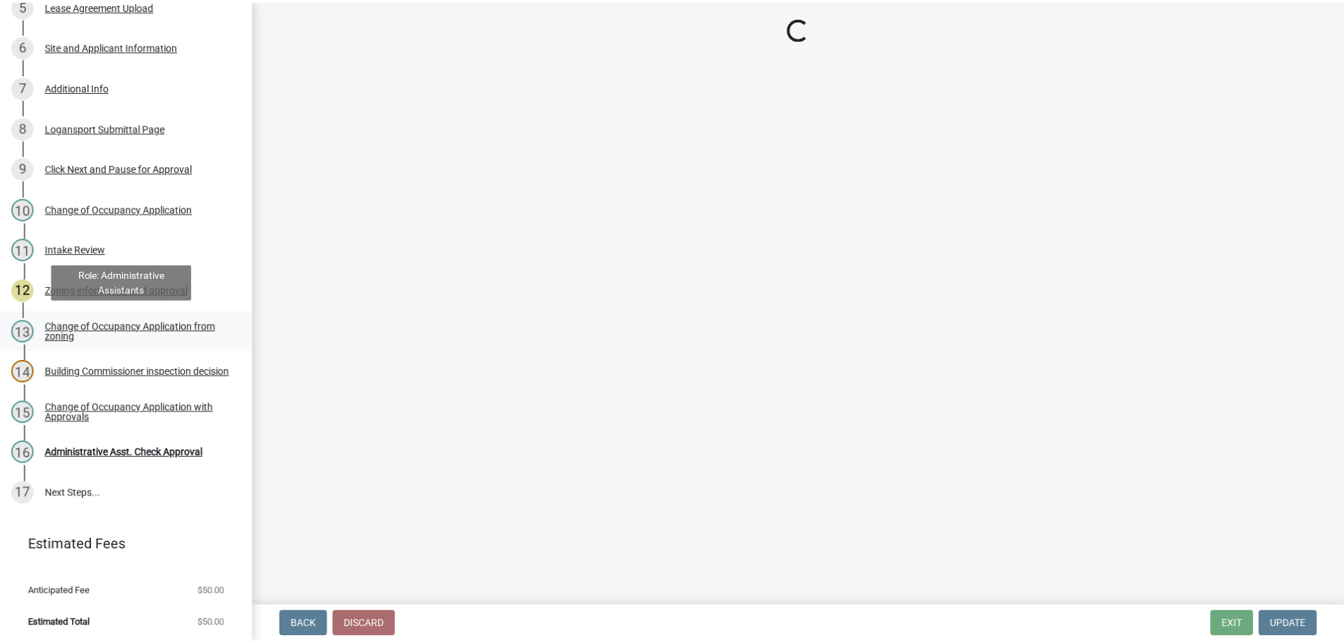
scroll to position [0, 0]
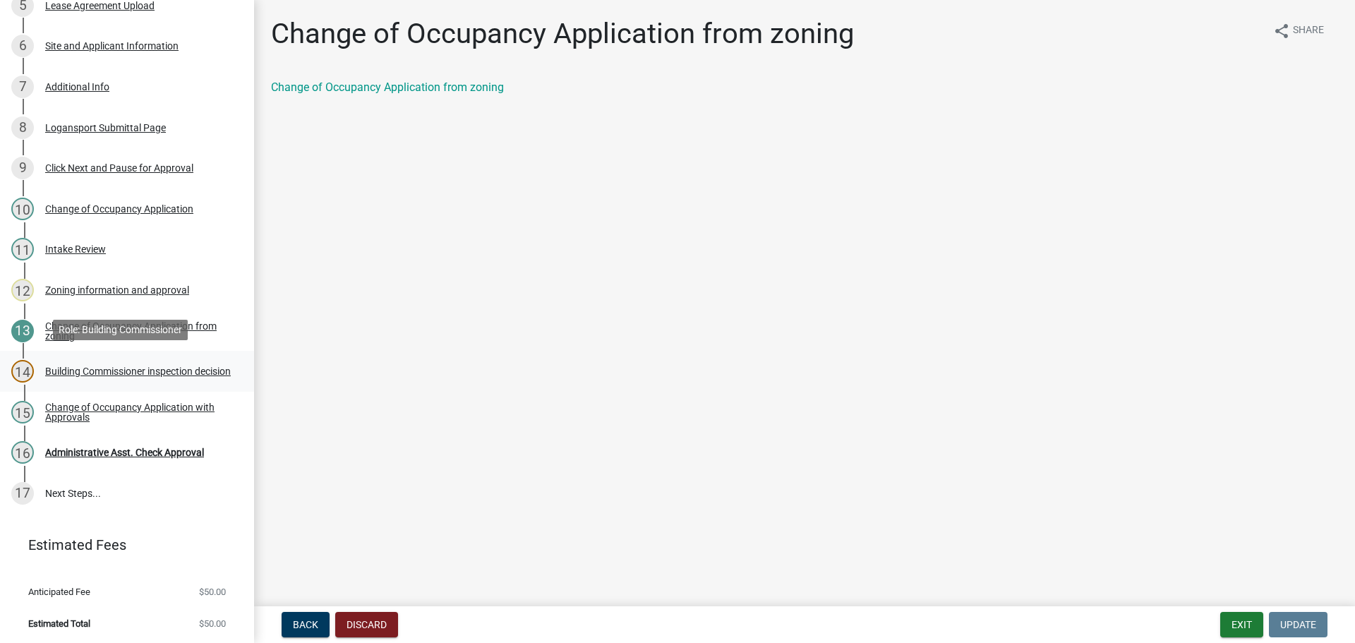
click at [75, 357] on link "14 Building Commissioner inspection decision" at bounding box center [127, 371] width 254 height 41
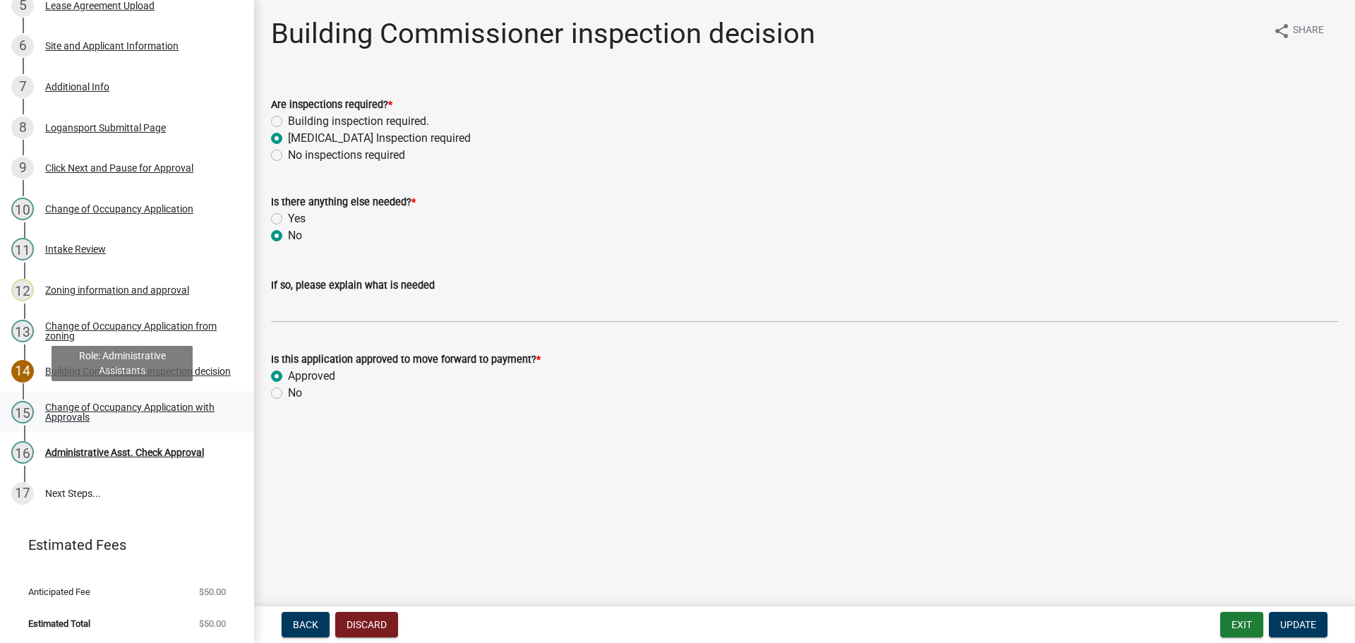
click at [118, 402] on div "Change of Occupancy Application with Approvals" at bounding box center [138, 412] width 186 height 20
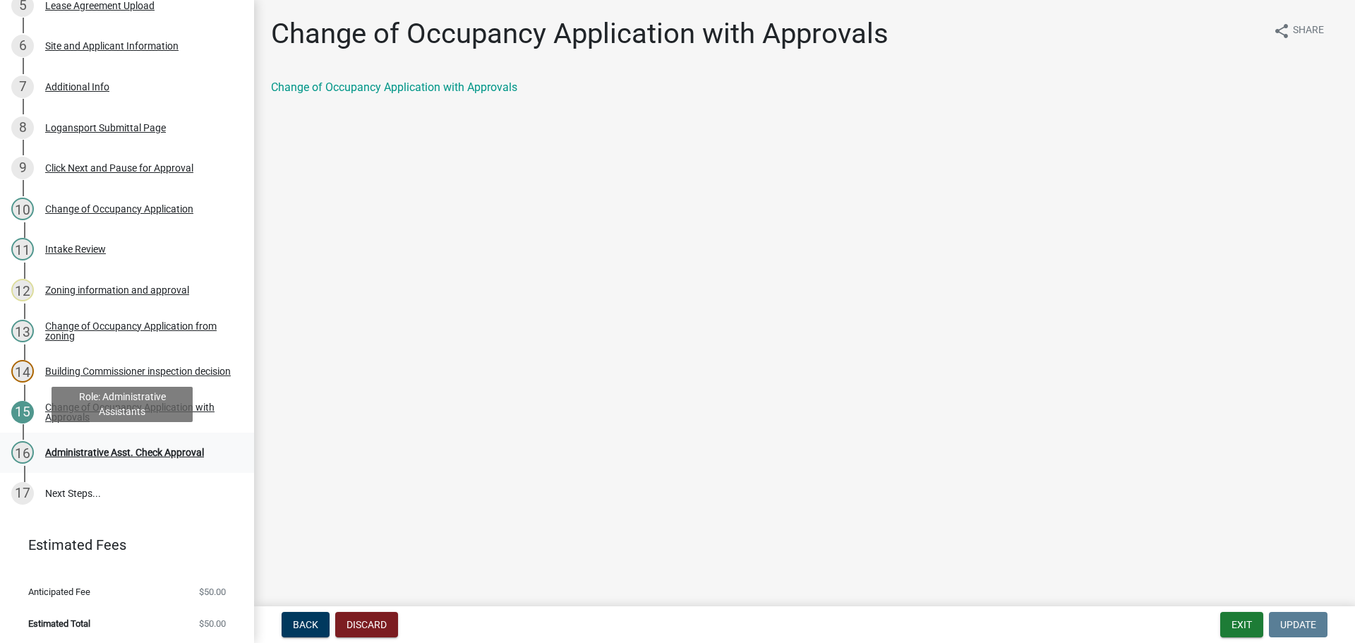
click at [120, 447] on div "Administrative Asst. Check Approval" at bounding box center [124, 452] width 159 height 10
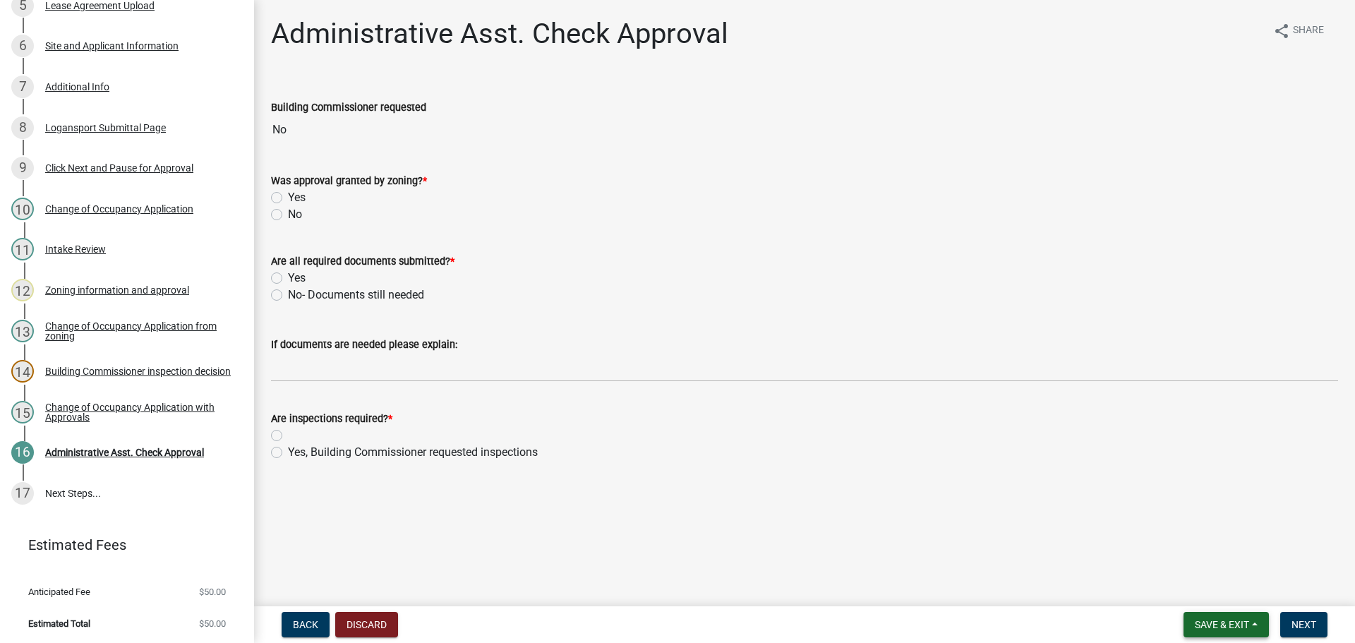
click at [1205, 619] on span "Save & Exit" at bounding box center [1221, 624] width 54 height 11
click at [1198, 592] on button "Save & Exit" at bounding box center [1212, 588] width 113 height 34
